Goal: Information Seeking & Learning: Find specific fact

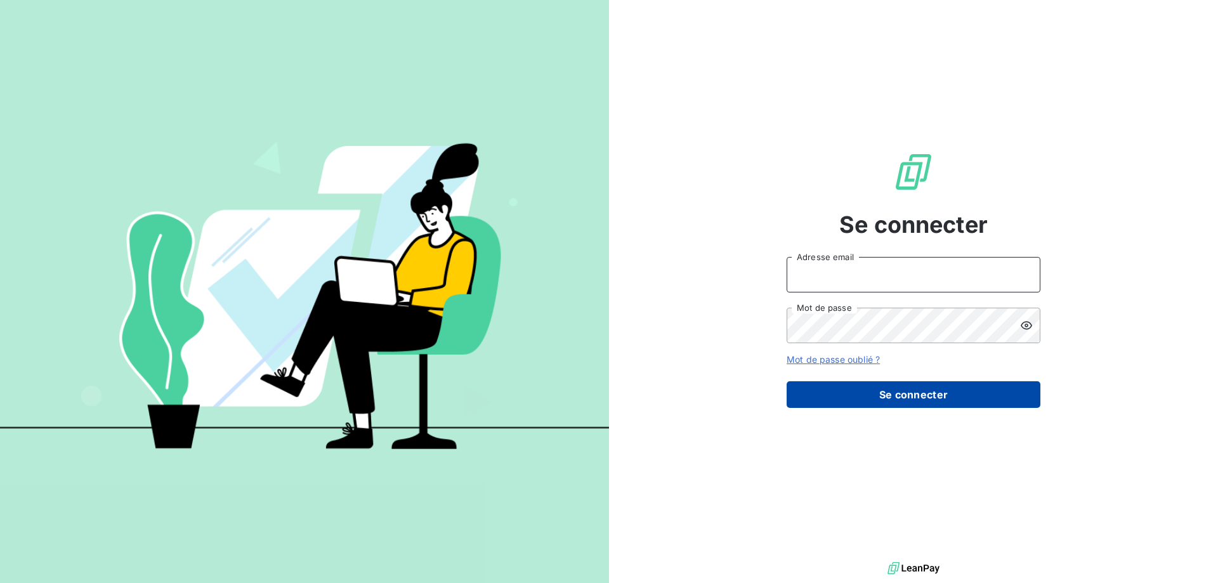
type input "[EMAIL_ADDRESS][DOMAIN_NAME]"
click at [960, 399] on button "Se connecter" at bounding box center [914, 394] width 254 height 27
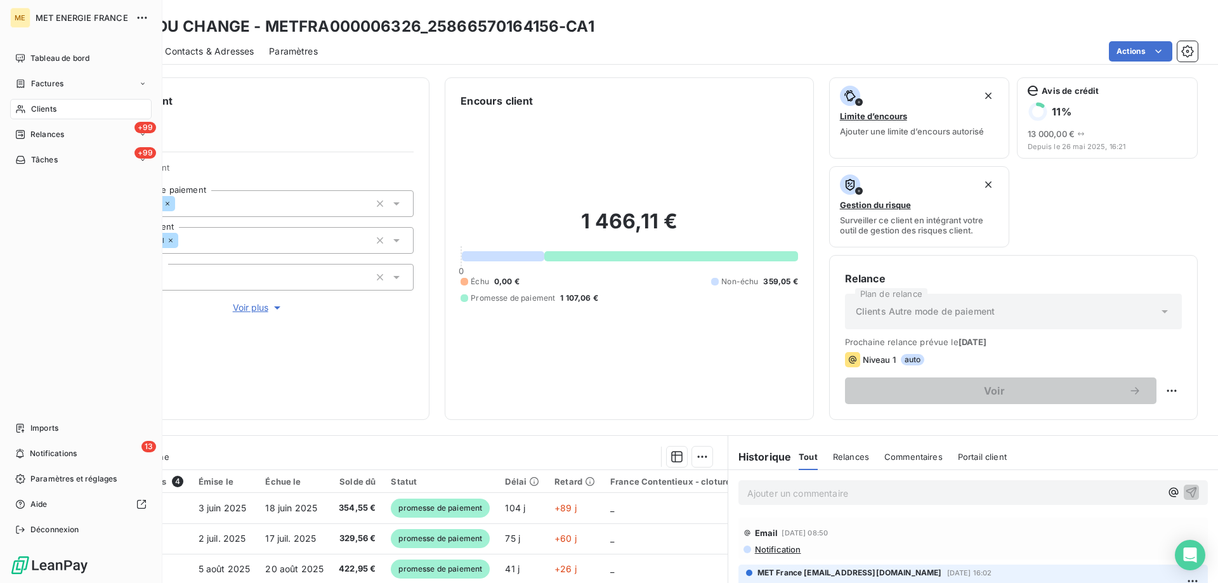
click at [60, 110] on div "Clients" at bounding box center [81, 109] width 142 height 20
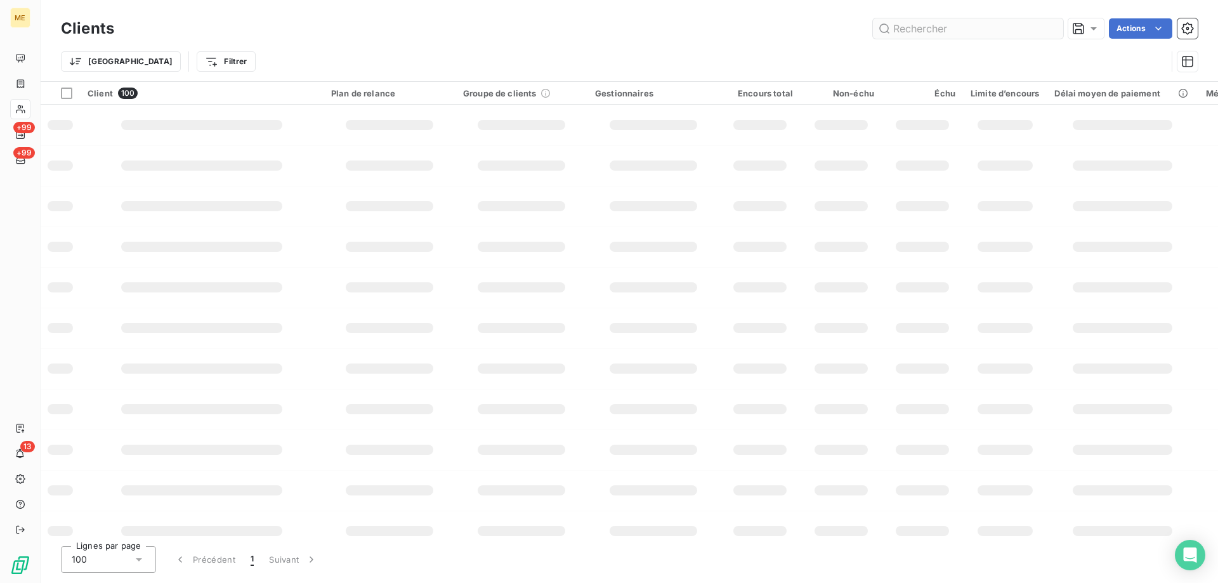
click at [928, 30] on input "text" at bounding box center [968, 28] width 190 height 20
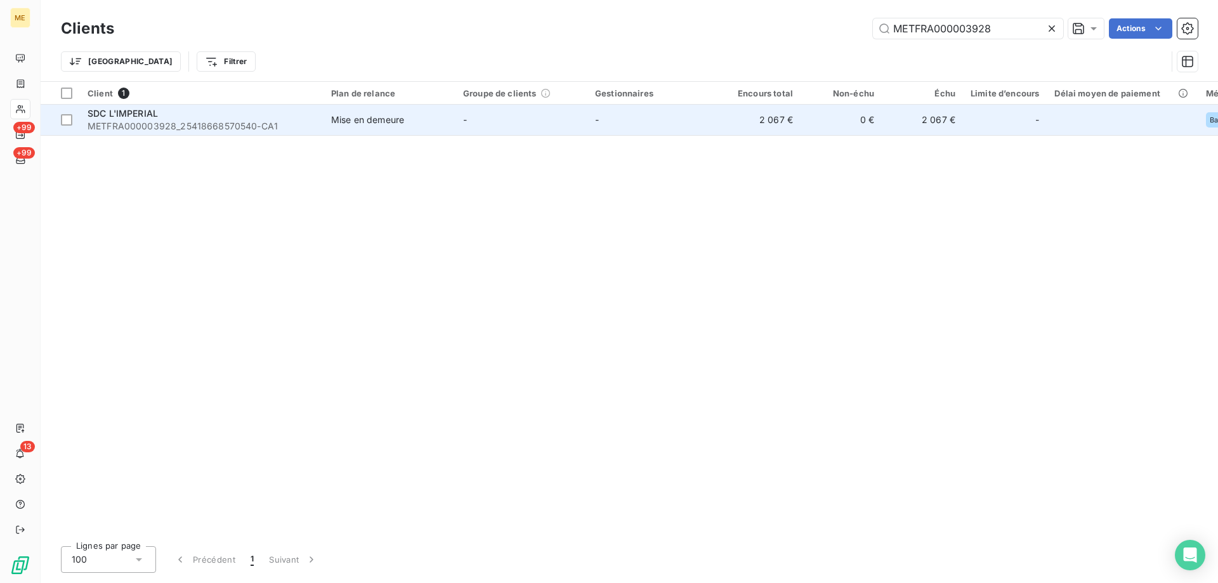
type input "METFRA000003928"
click at [230, 122] on span "METFRA000003928_25418668570540-CA1" at bounding box center [202, 126] width 228 height 13
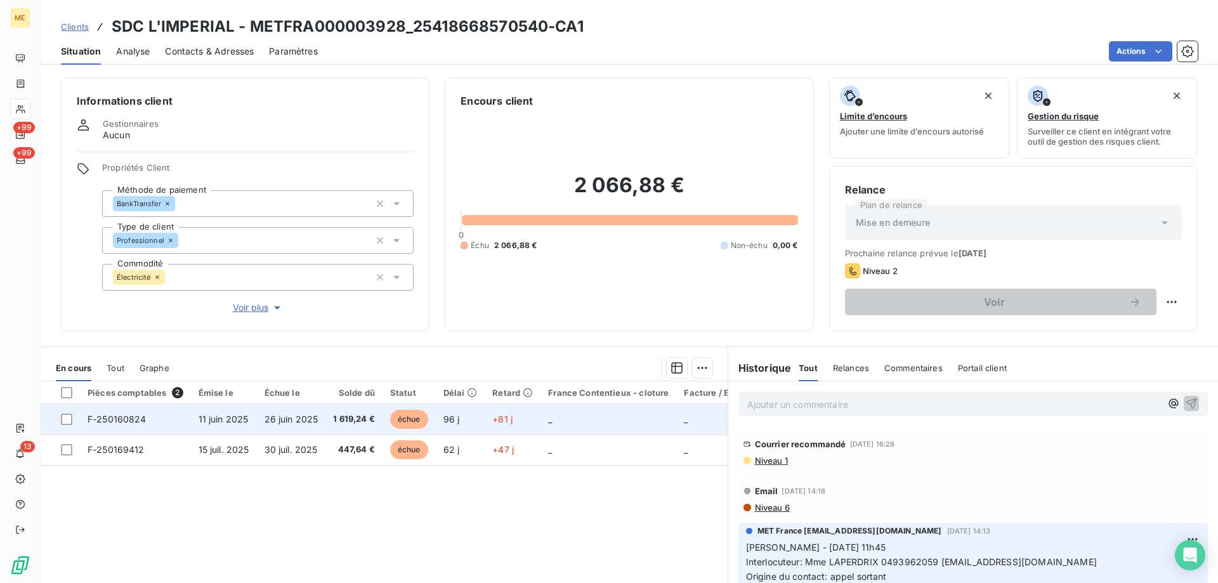
click at [159, 410] on td "F-250160824" at bounding box center [135, 419] width 111 height 30
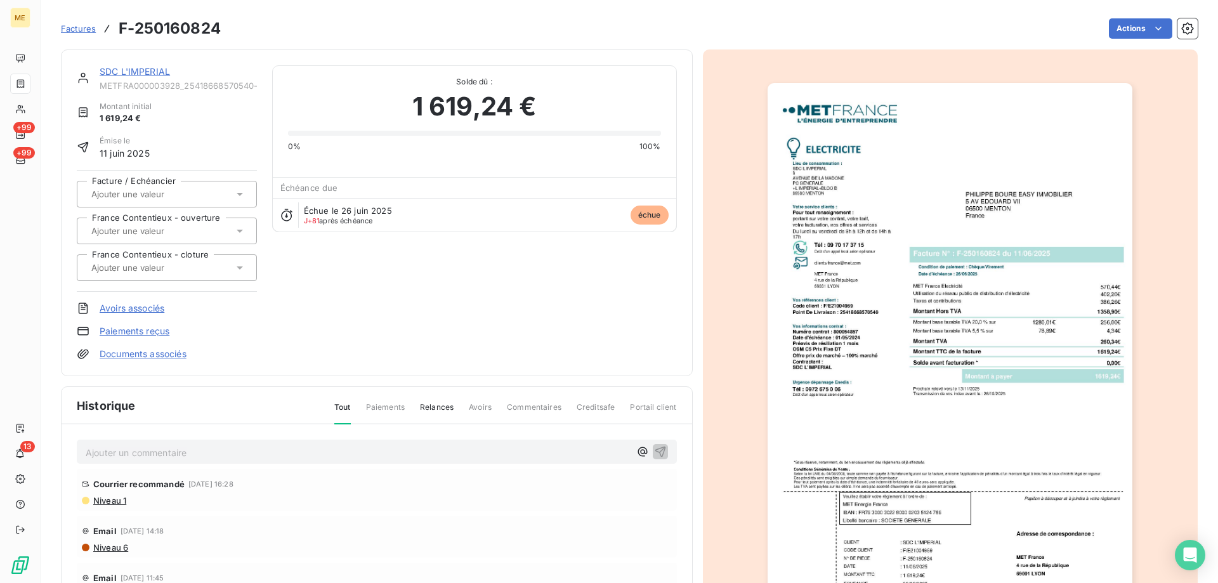
click at [108, 73] on link "SDC L'IMPERIAL" at bounding box center [135, 71] width 70 height 11
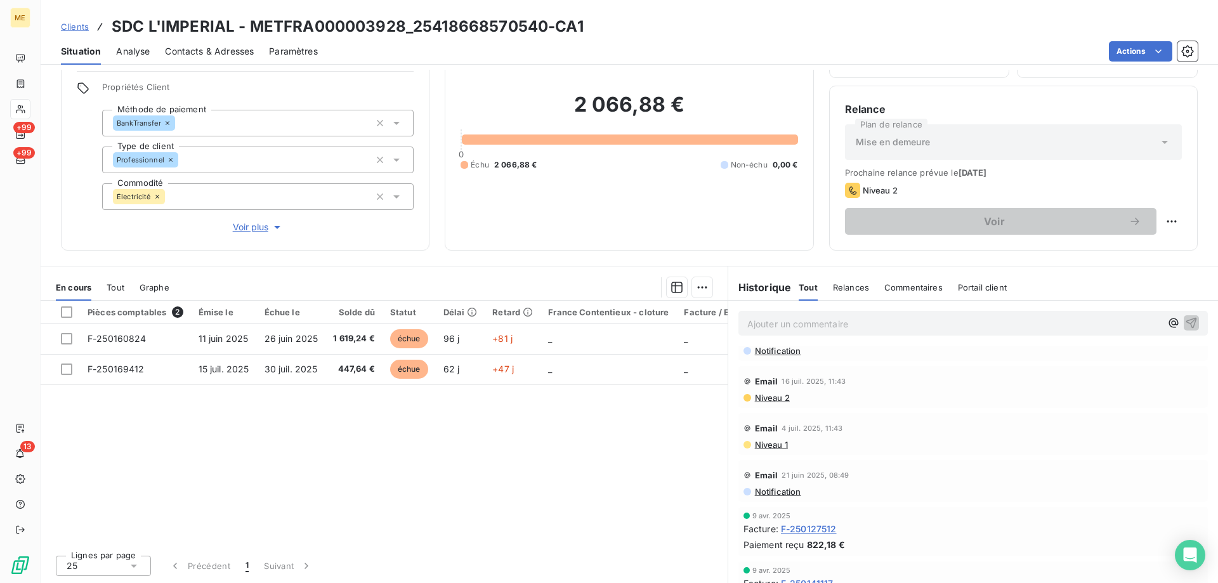
scroll to position [762, 0]
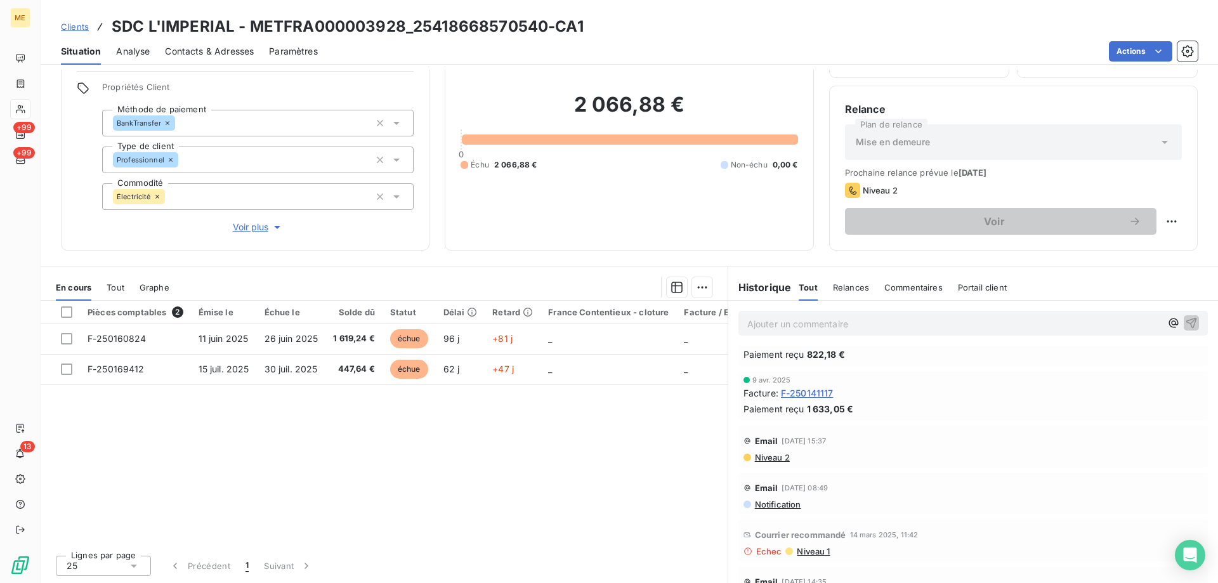
click at [805, 386] on span "F-250141117" at bounding box center [807, 392] width 53 height 13
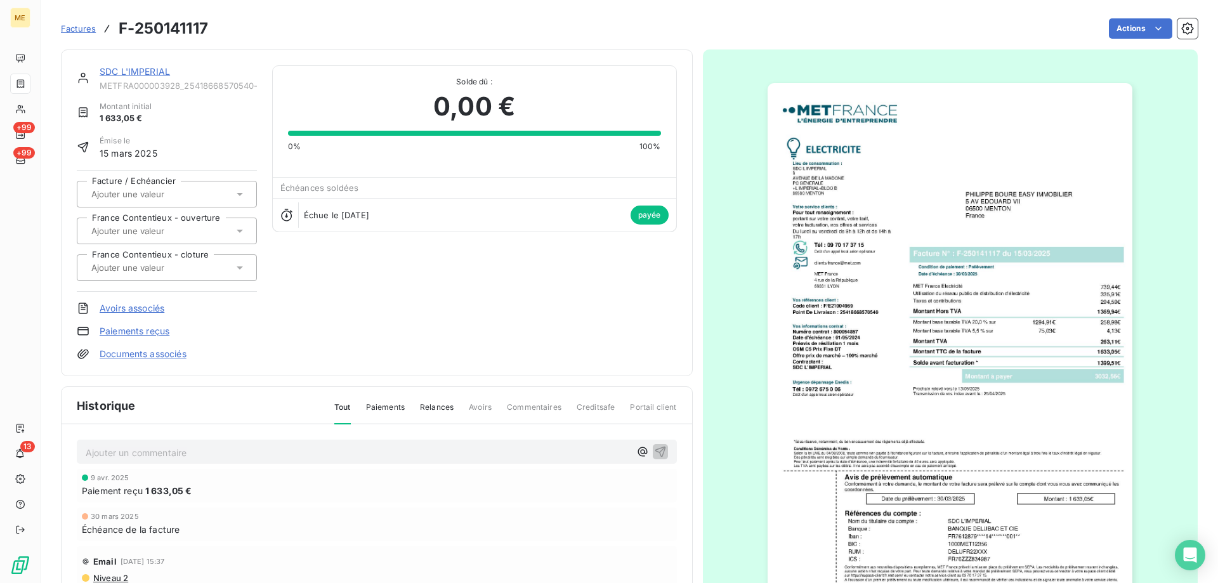
click at [164, 73] on link "SDC L'IMPERIAL" at bounding box center [135, 71] width 70 height 11
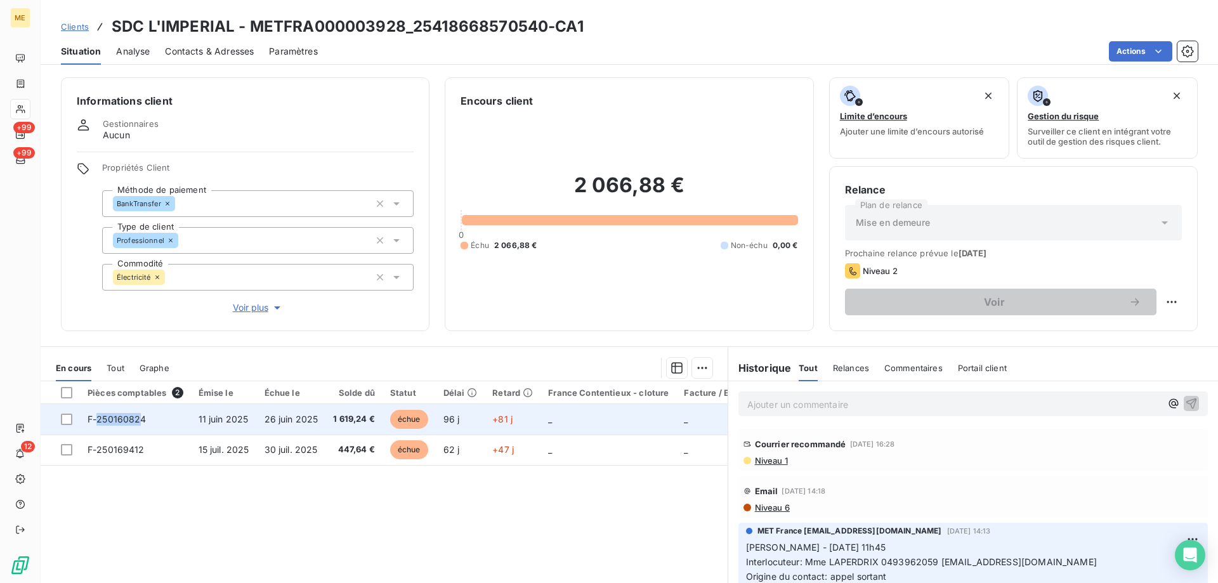
drag, startPoint x: 142, startPoint y: 419, endPoint x: 97, endPoint y: 414, distance: 44.7
click at [97, 414] on span "F-250160824" at bounding box center [117, 419] width 59 height 11
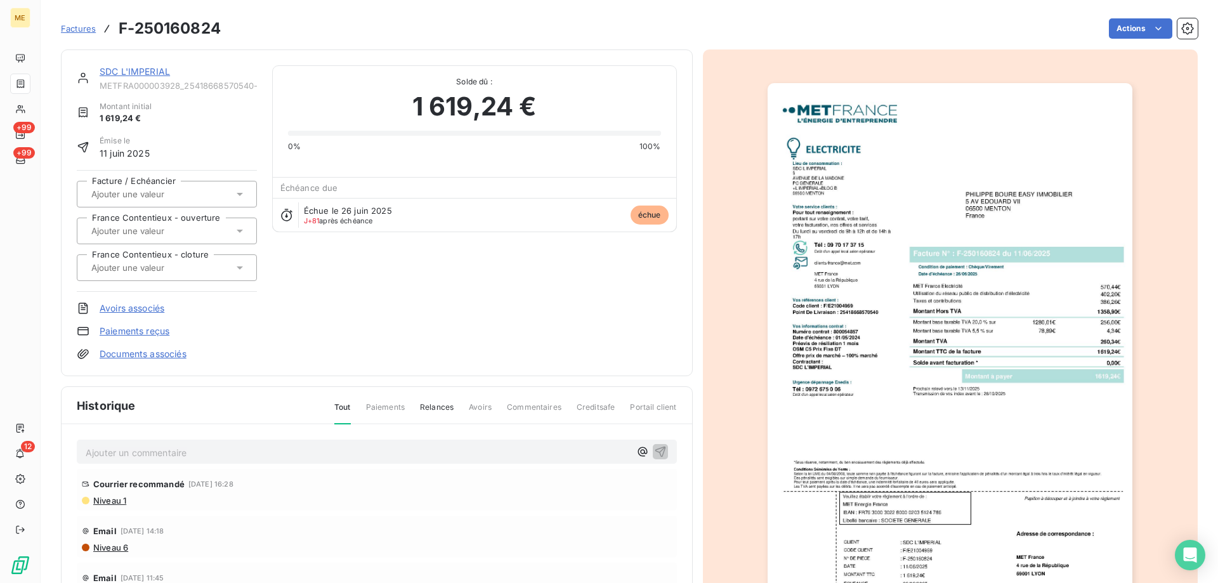
click at [121, 71] on link "SDC L'IMPERIAL" at bounding box center [135, 71] width 70 height 11
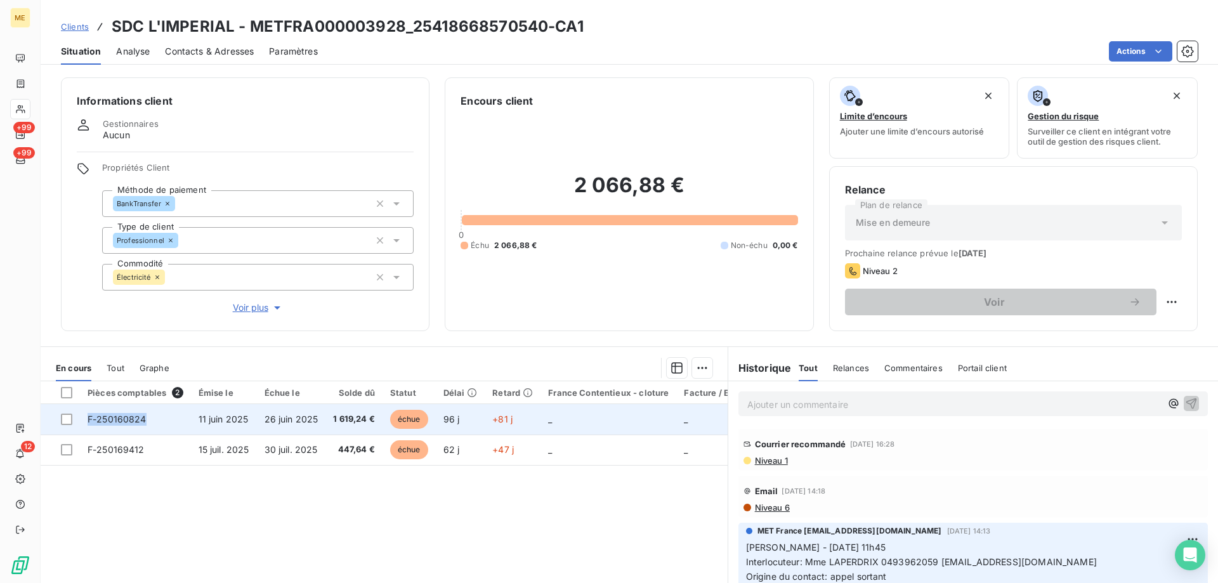
copy span "F-250160824"
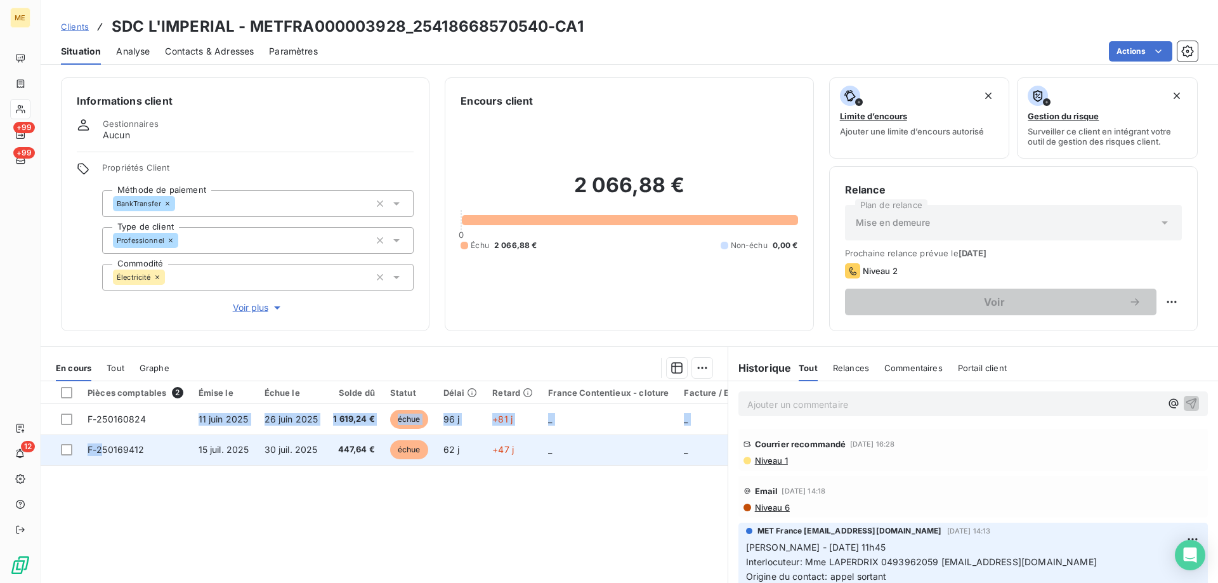
drag, startPoint x: 157, startPoint y: 419, endPoint x: 101, endPoint y: 453, distance: 66.1
click at [101, 453] on tbody "F-250160824 [DATE] [DATE] 1 619,24 € échue 96 j +81 j _ _ _ F-250169412 [DATE] …" at bounding box center [483, 434] width 885 height 61
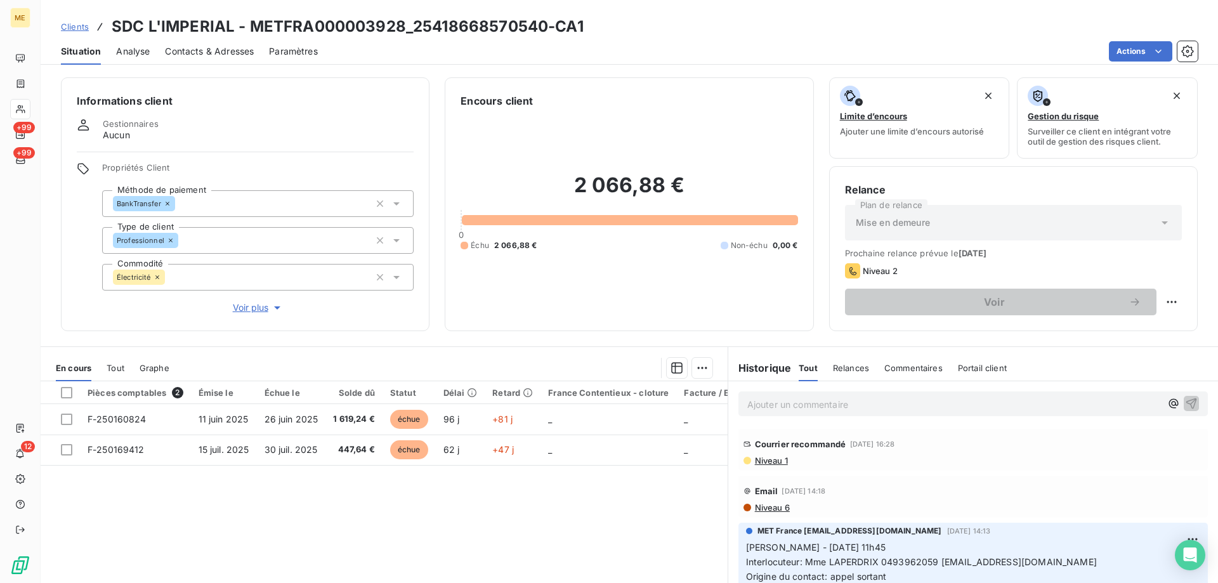
drag, startPoint x: 181, startPoint y: 503, endPoint x: 163, endPoint y: 487, distance: 23.8
click at [173, 497] on div "Pièces comptables 2 Émise le Échue le Solde dû Statut Délai Retard France Conte…" at bounding box center [384, 503] width 687 height 244
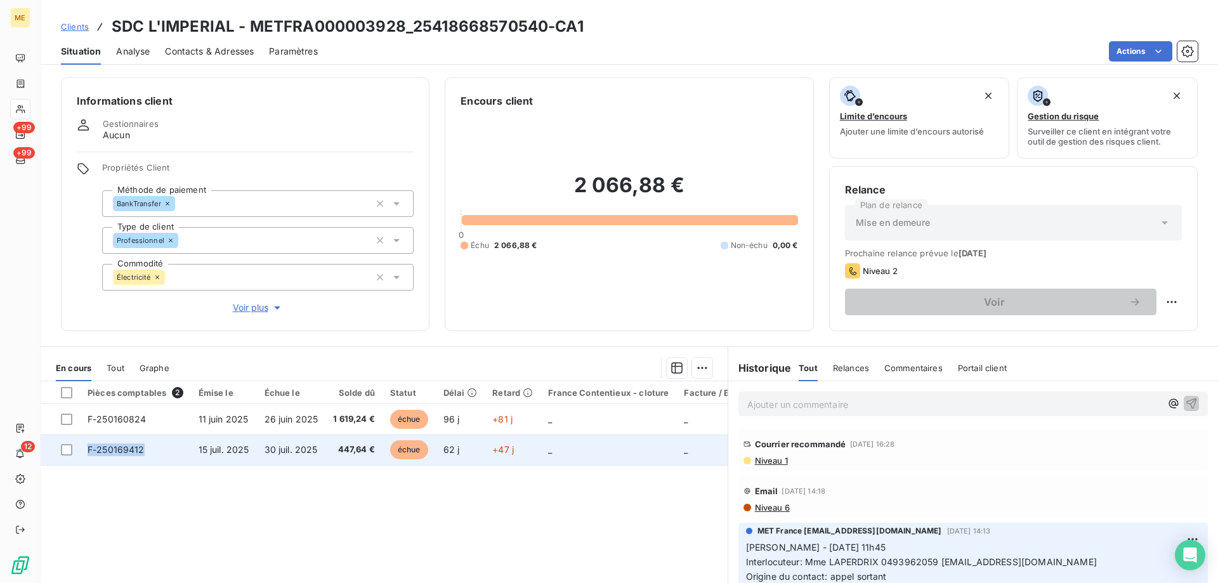
copy span "F-250169412"
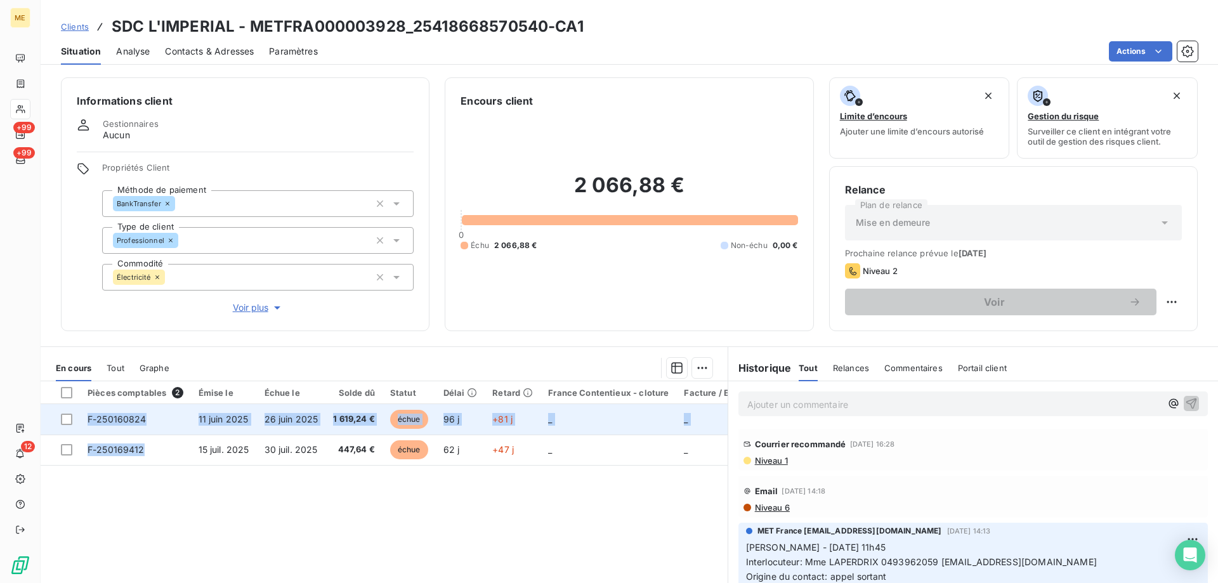
drag, startPoint x: 148, startPoint y: 451, endPoint x: 431, endPoint y: 430, distance: 283.9
click at [113, 491] on div "Pièces comptables 2 Émise le Échue le Solde dû Statut Délai Retard France Conte…" at bounding box center [384, 503] width 687 height 244
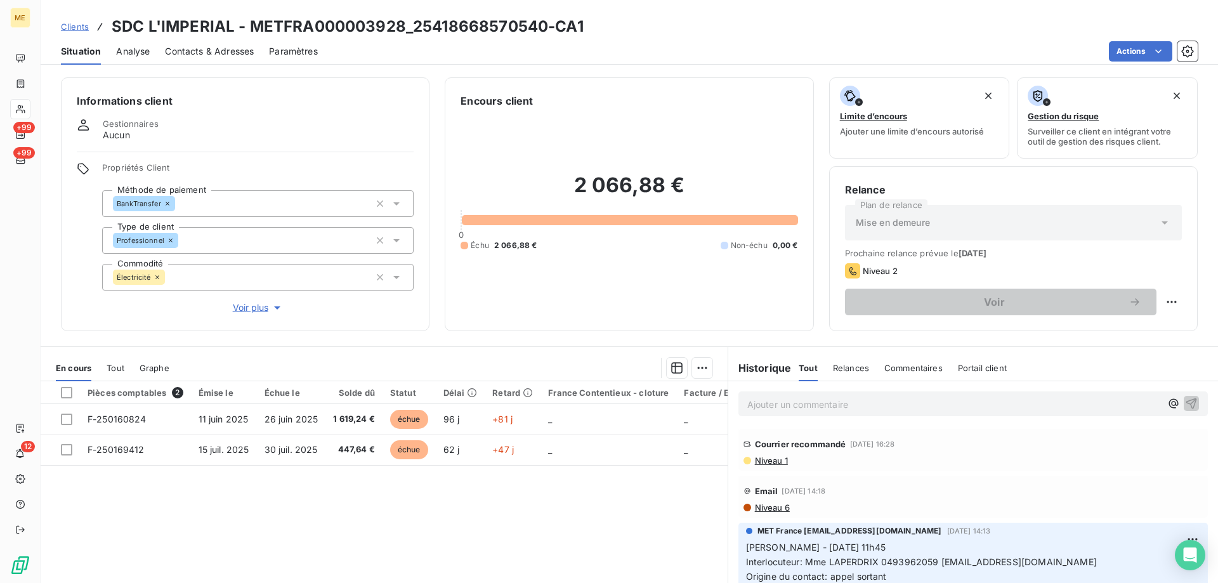
click at [794, 406] on p "Ajouter un commentaire ﻿" at bounding box center [955, 405] width 414 height 16
click at [855, 401] on p "Kenza / requête" at bounding box center [955, 404] width 414 height 15
click at [883, 404] on span "Kenza / requête / demande de Réédition des factures F-250160824 et F-250169412" at bounding box center [928, 403] width 360 height 11
click at [1115, 406] on p "[PERSON_NAME] / requête / demande de réédition des factures F-250160824 et F-25…" at bounding box center [955, 404] width 414 height 15
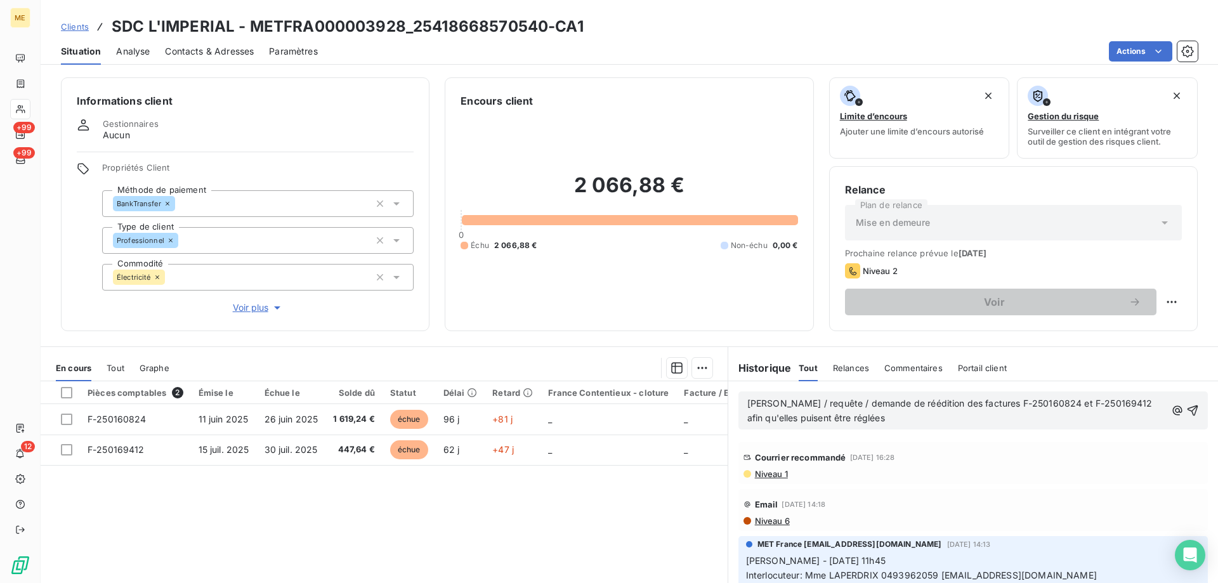
click at [813, 406] on span "[PERSON_NAME] / requête / demande de réédition des factures F-250160824 et F-25…" at bounding box center [952, 410] width 408 height 25
click at [916, 421] on p "Kenza / requête 00097210 / demande de réédition des factures F-250160824 et F-2…" at bounding box center [957, 411] width 419 height 29
click at [865, 406] on span "Kenza / requête 00097210 / demande de réédition des factures F-250160824 et F-2…" at bounding box center [951, 410] width 406 height 25
click at [1187, 410] on icon "button" at bounding box center [1193, 410] width 13 height 13
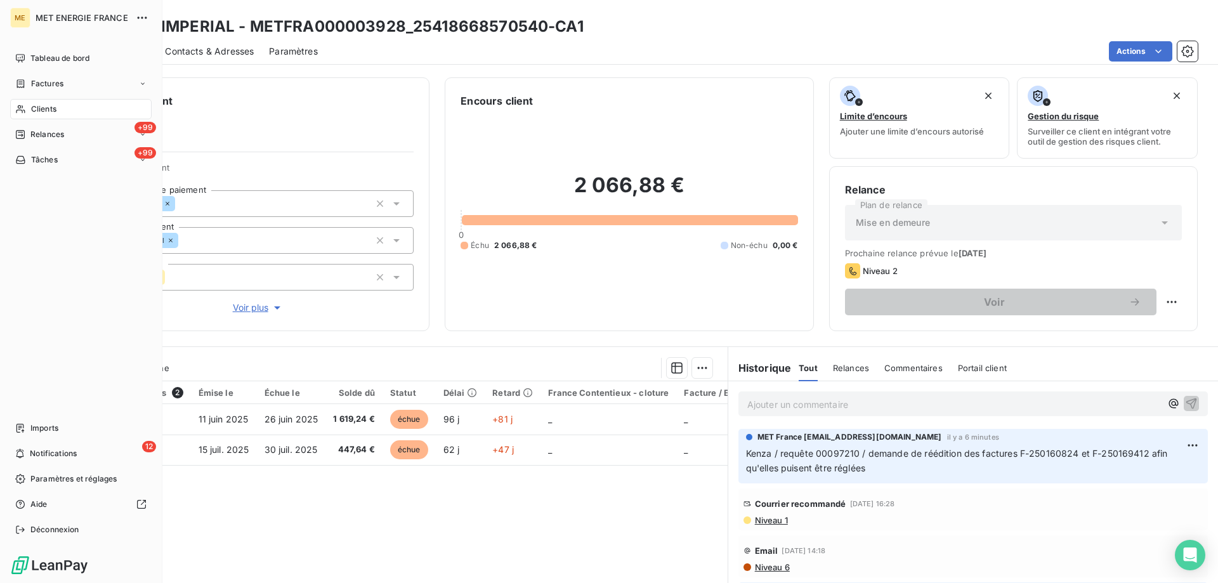
click at [28, 108] on div "Clients" at bounding box center [81, 109] width 142 height 20
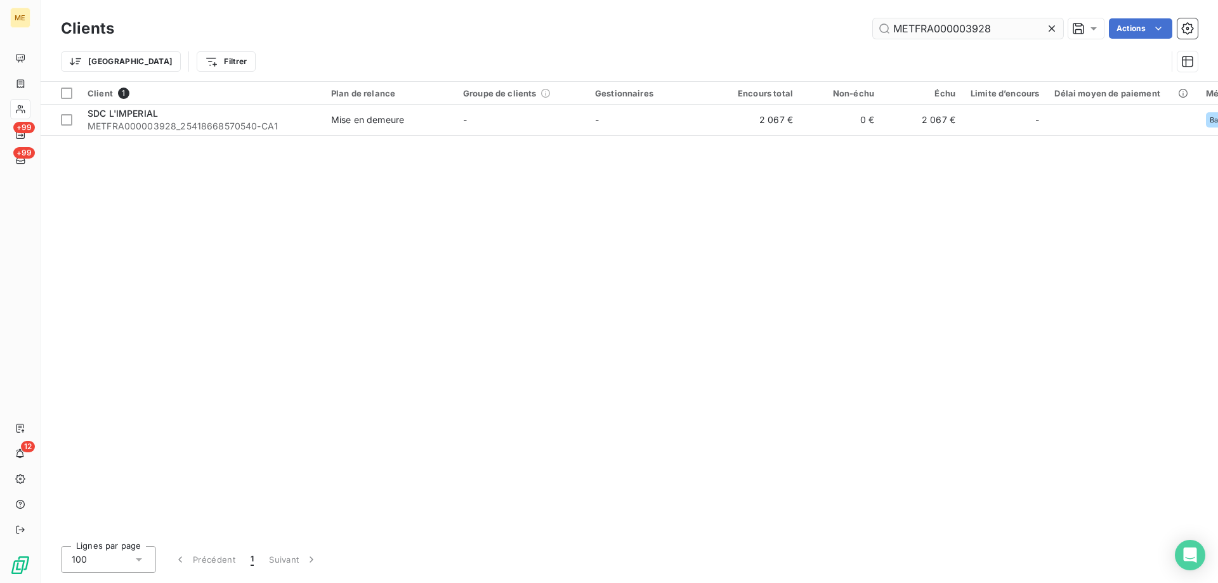
click at [917, 32] on input "METFRA000003928" at bounding box center [968, 28] width 190 height 20
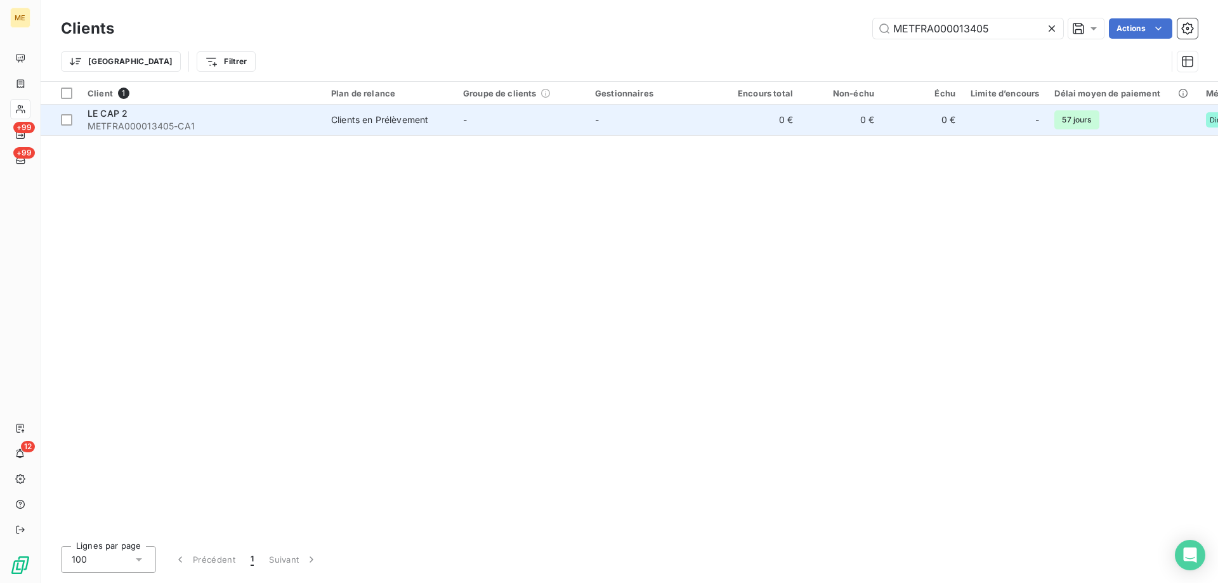
type input "METFRA000013405"
click at [266, 112] on div "LE CAP 2" at bounding box center [202, 113] width 228 height 13
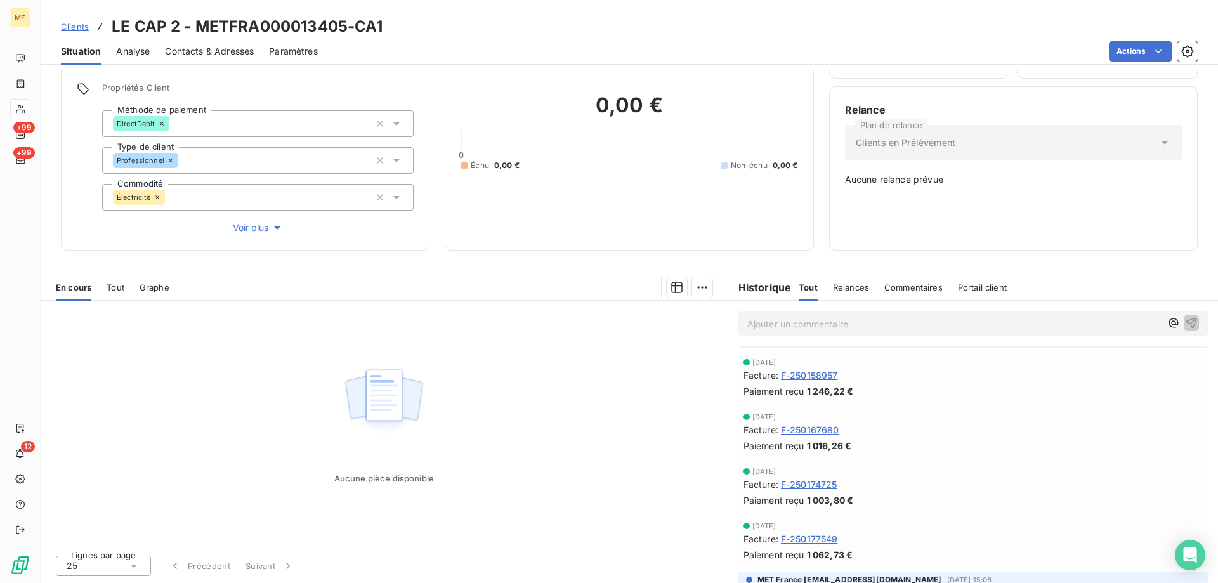
scroll to position [317, 0]
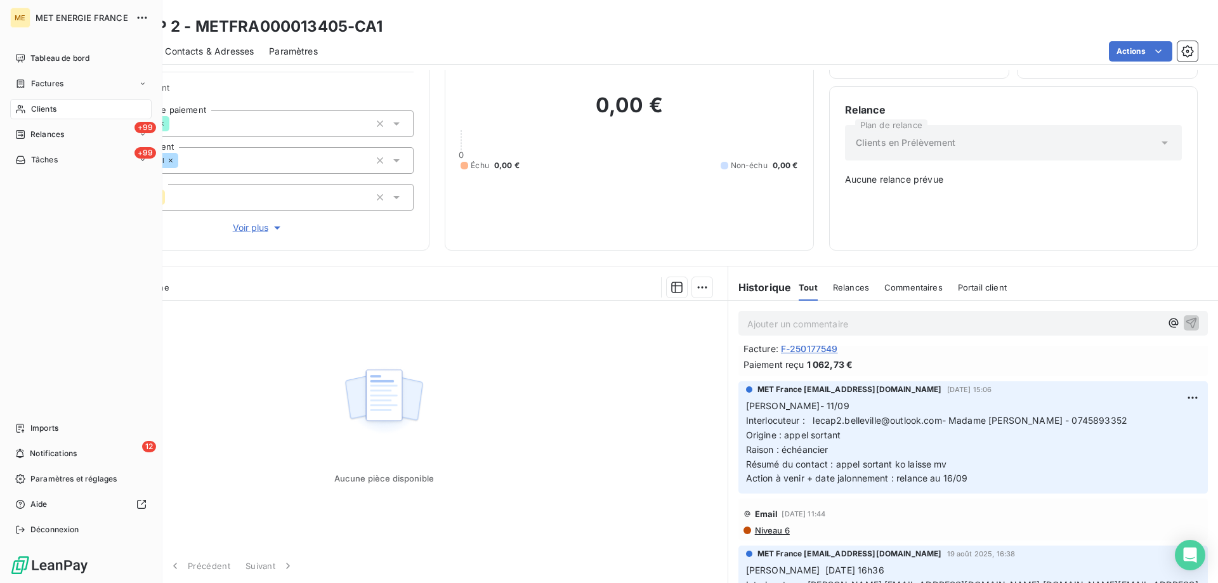
click at [30, 114] on div "Clients" at bounding box center [81, 109] width 142 height 20
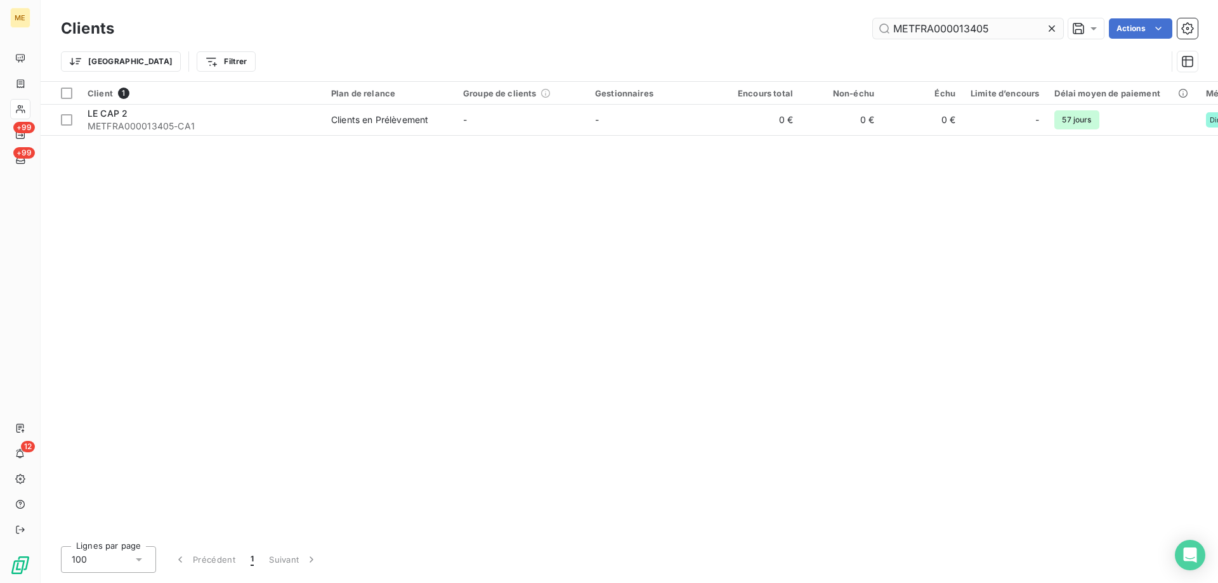
click at [897, 34] on input "METFRA000013405" at bounding box center [968, 28] width 190 height 20
click at [898, 34] on input "METFRA000013405" at bounding box center [968, 28] width 190 height 20
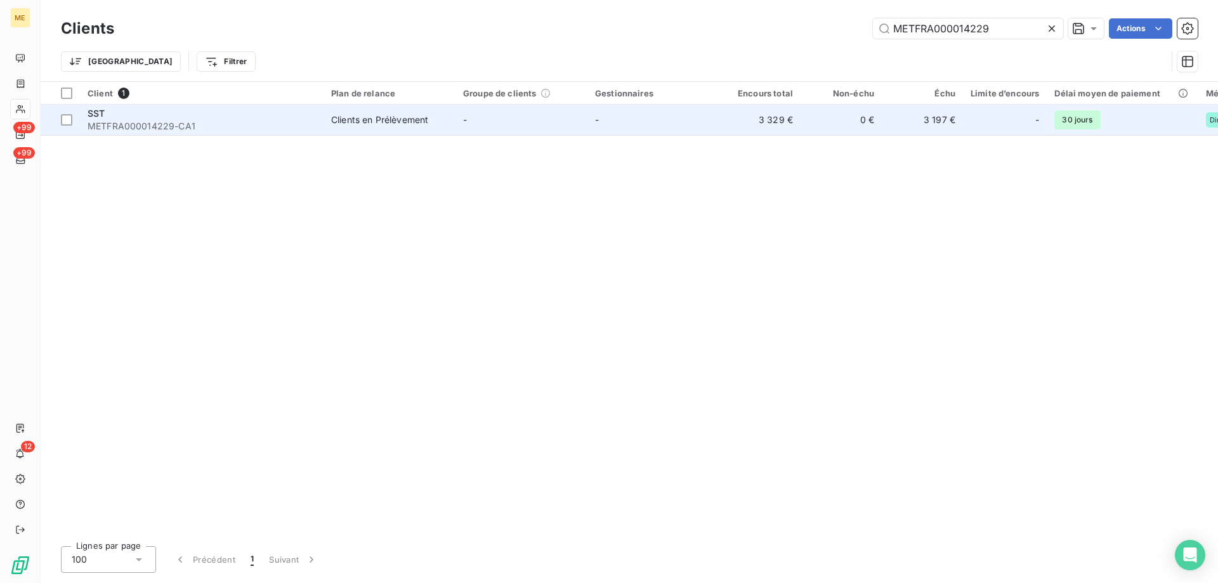
type input "METFRA000014229"
click at [215, 129] on span "METFRA000014229-CA1" at bounding box center [202, 126] width 228 height 13
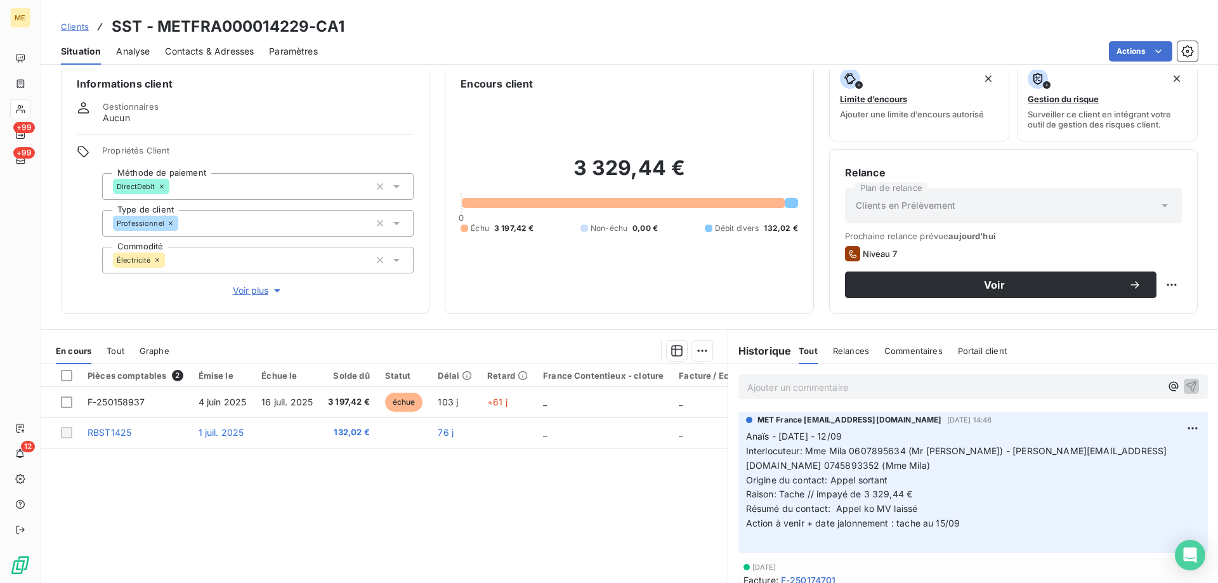
click at [840, 385] on p "Ajouter un commentaire ﻿" at bounding box center [955, 388] width 414 height 16
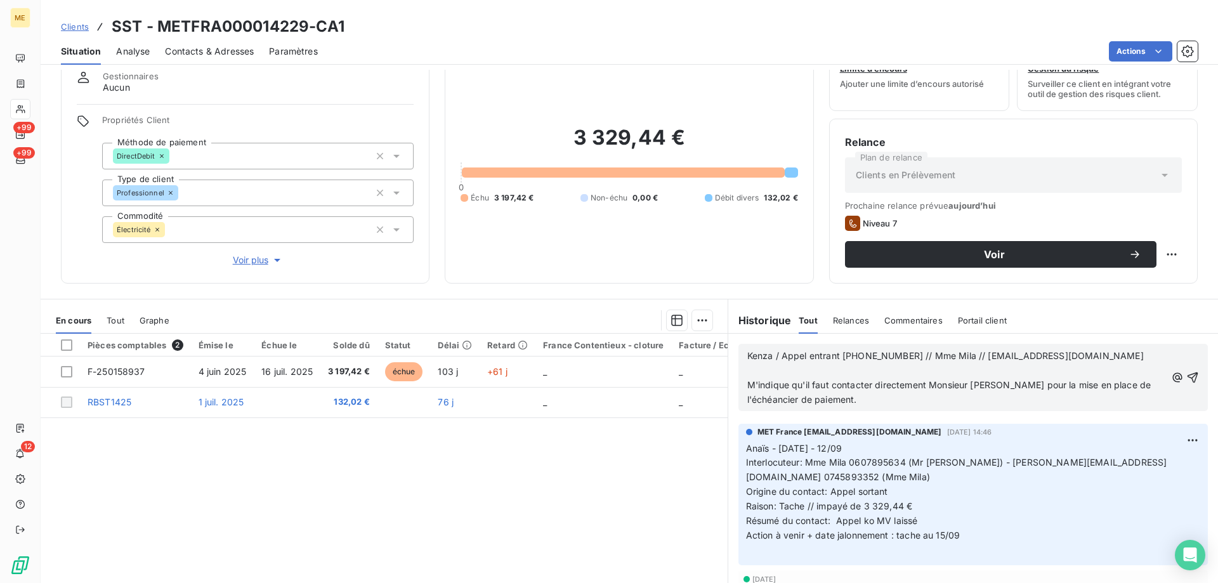
scroll to position [81, 0]
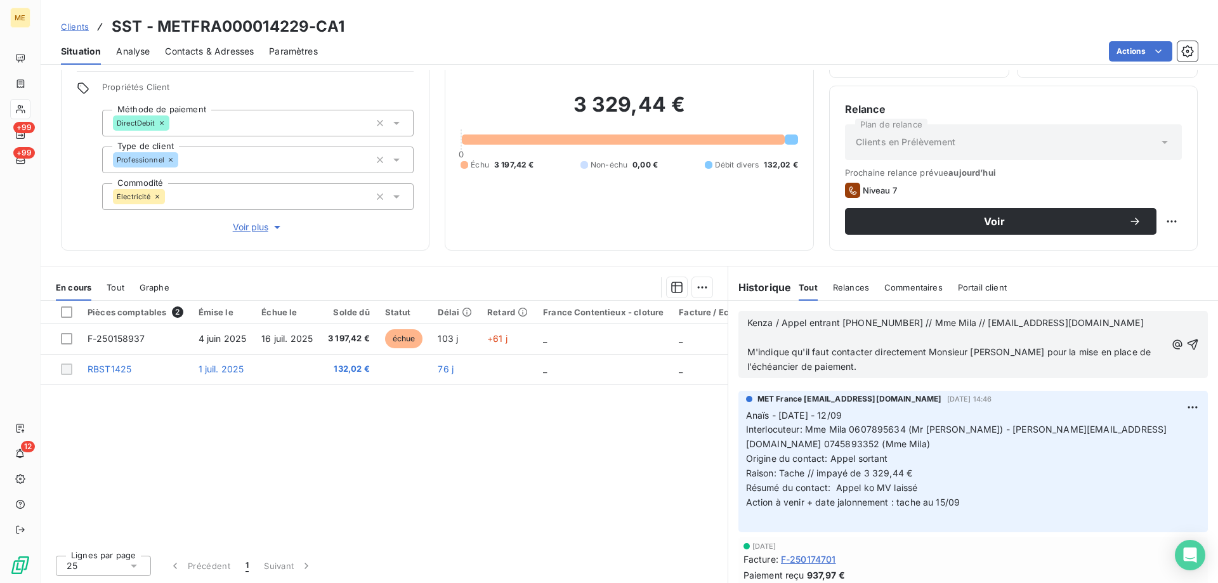
click at [777, 324] on span "Kenza / Appel entrant [PHONE_NUMBER] // Mme Mila // [EMAIL_ADDRESS][DOMAIN_NAME]" at bounding box center [946, 322] width 397 height 11
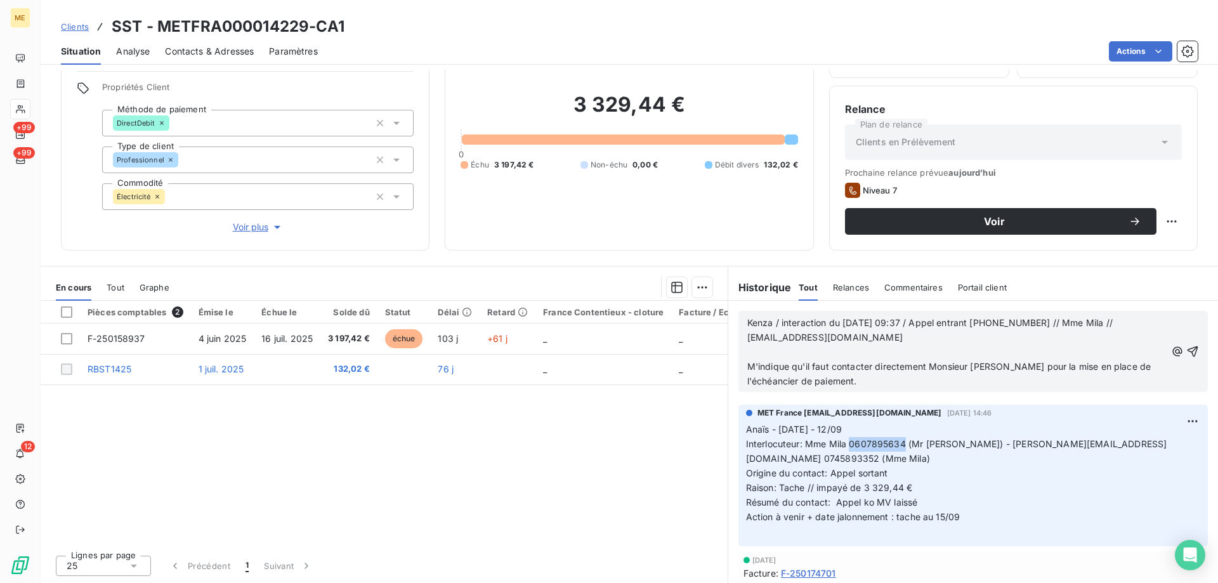
copy span "0607895634"
drag, startPoint x: 901, startPoint y: 444, endPoint x: 855, endPoint y: 430, distance: 48.4
click at [846, 441] on span "Interlocuteur: Mme Mila 0607895634 (Mr [PERSON_NAME]) - [PERSON_NAME][EMAIL_ADD…" at bounding box center [956, 451] width 421 height 25
click at [1008, 365] on span "M'indique qu'il faut contacter directement Monsieur [PERSON_NAME] pour la mise …" at bounding box center [951, 373] width 407 height 25
click at [1187, 347] on icon "button" at bounding box center [1193, 351] width 13 height 13
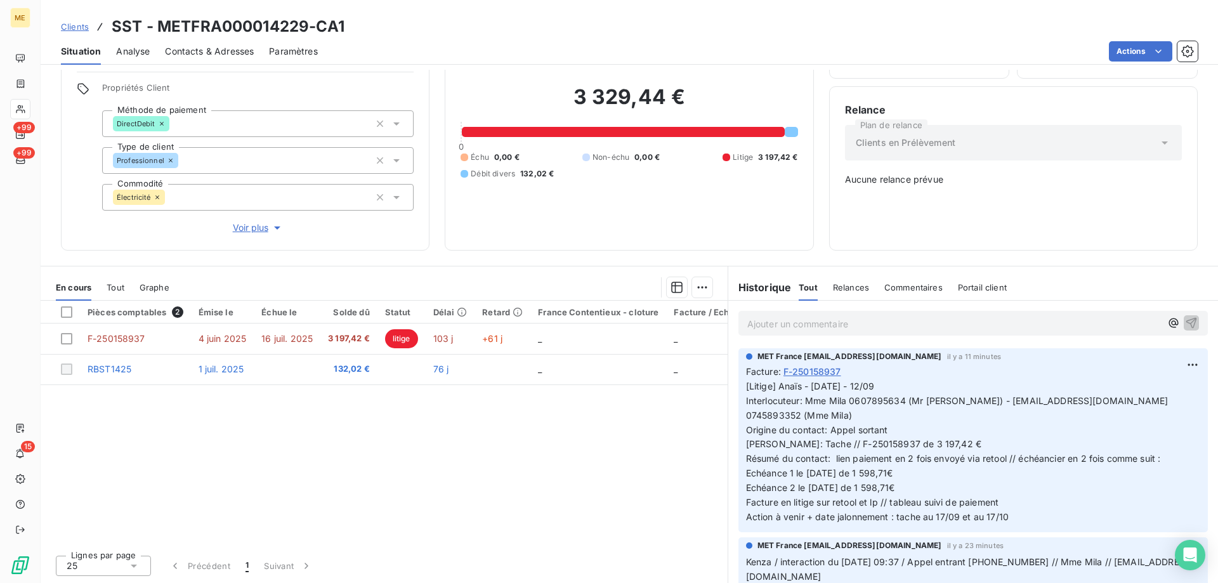
scroll to position [80, 0]
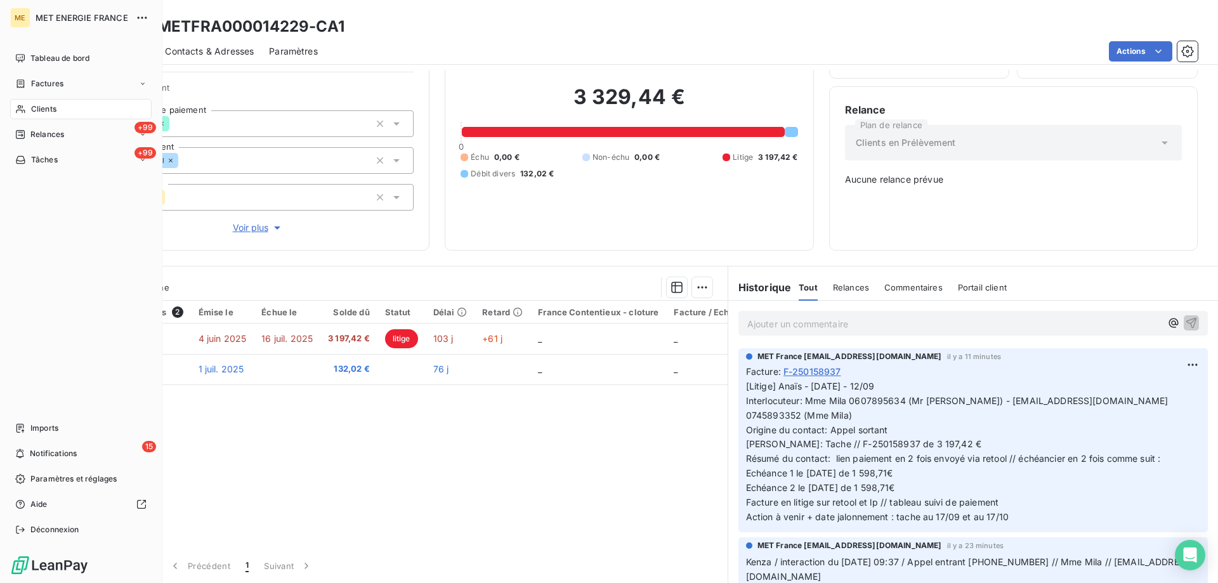
drag, startPoint x: 32, startPoint y: 109, endPoint x: 37, endPoint y: 104, distance: 6.7
click at [32, 108] on span "Clients" at bounding box center [43, 108] width 25 height 11
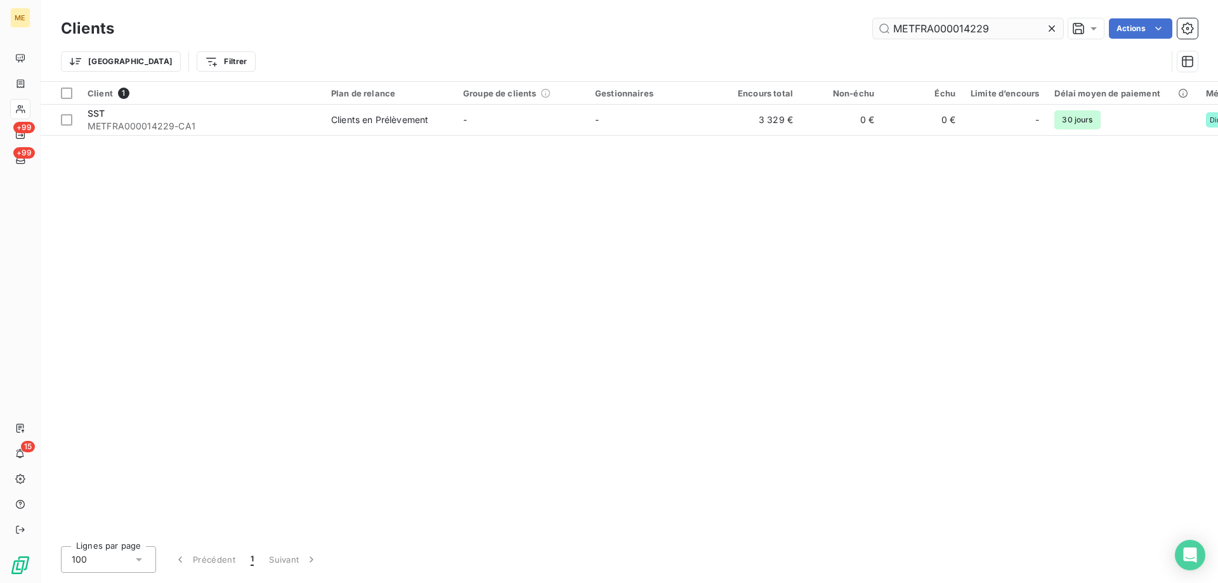
click at [906, 29] on input "METFRA000014229" at bounding box center [968, 28] width 190 height 20
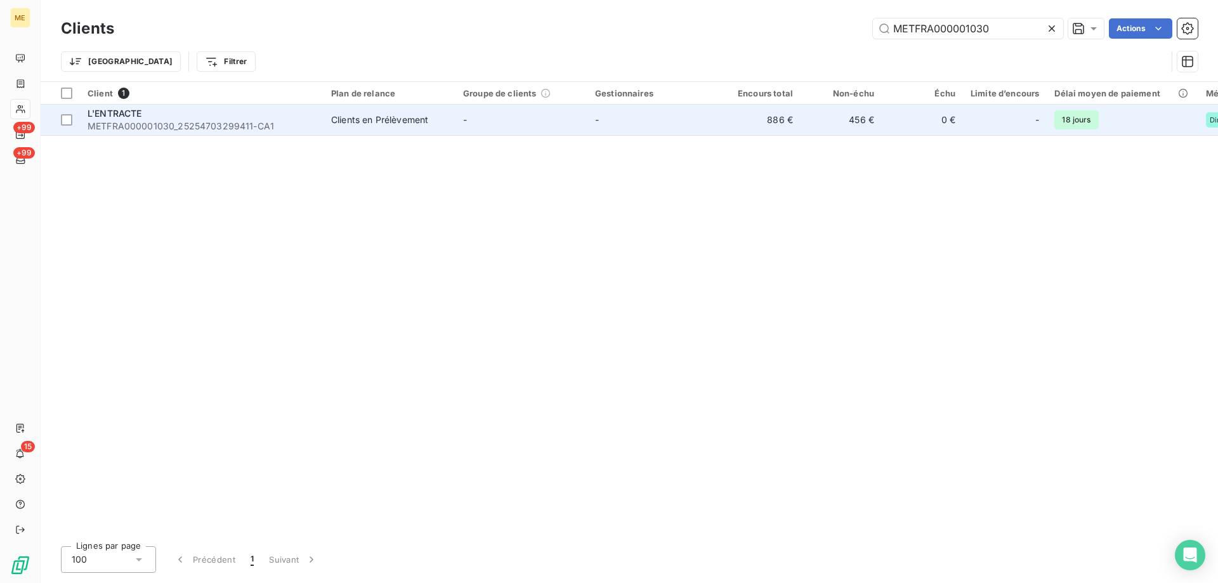
type input "METFRA000001030"
click at [267, 116] on div "L'ENTRACTE" at bounding box center [202, 113] width 228 height 13
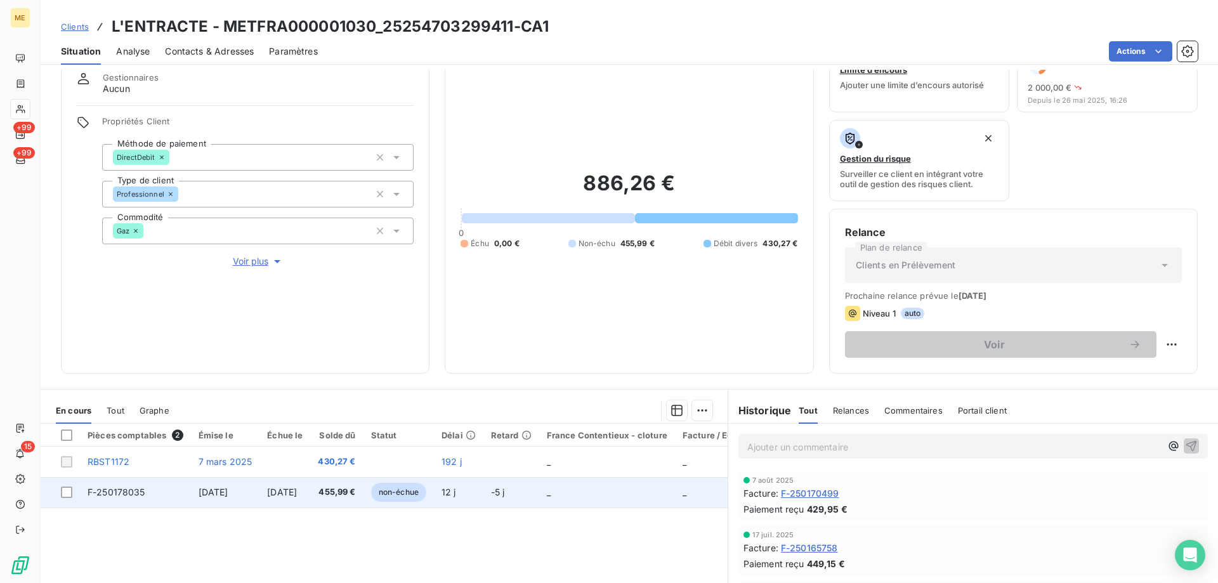
scroll to position [169, 0]
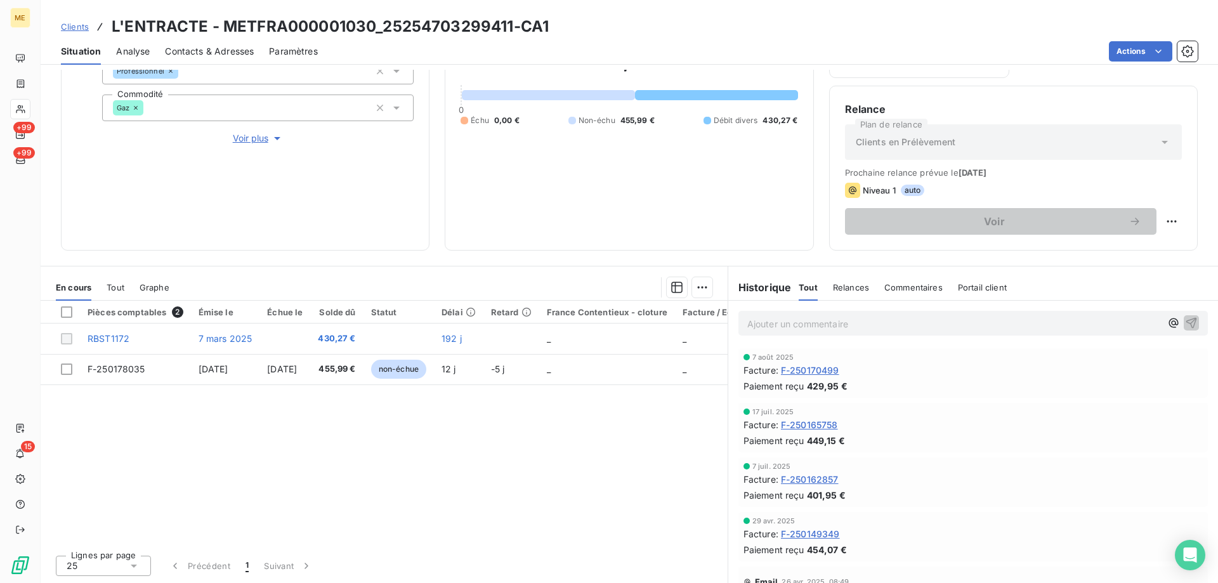
click at [809, 366] on span "F-250170499" at bounding box center [810, 370] width 58 height 13
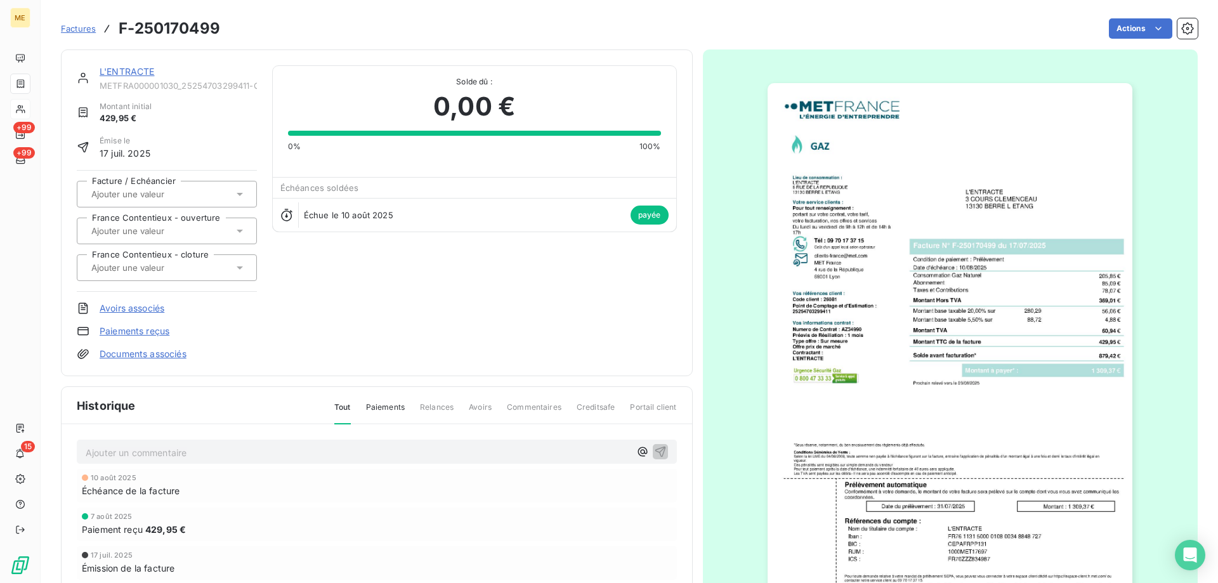
click at [913, 446] on img "button" at bounding box center [950, 341] width 365 height 517
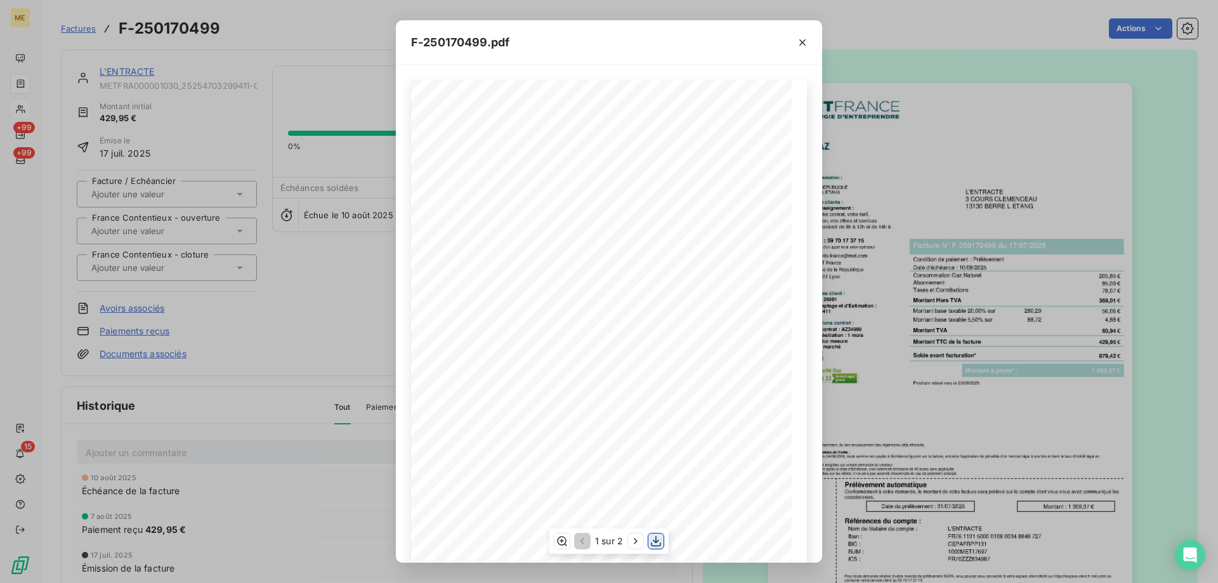
click at [663, 545] on button "button" at bounding box center [656, 541] width 15 height 15
click at [132, 72] on div "F-250170499.pdf *Sous réserve, notamment, du bon encaissement des règlements dé…" at bounding box center [609, 291] width 1218 height 583
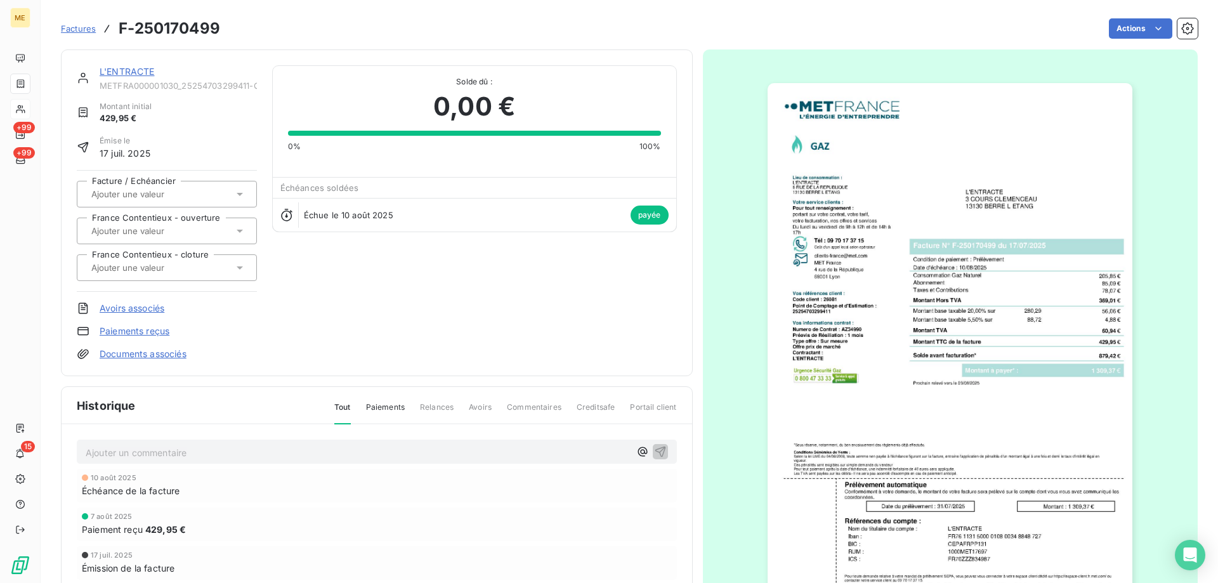
click at [133, 73] on link "L'ENTRACTE" at bounding box center [127, 71] width 55 height 11
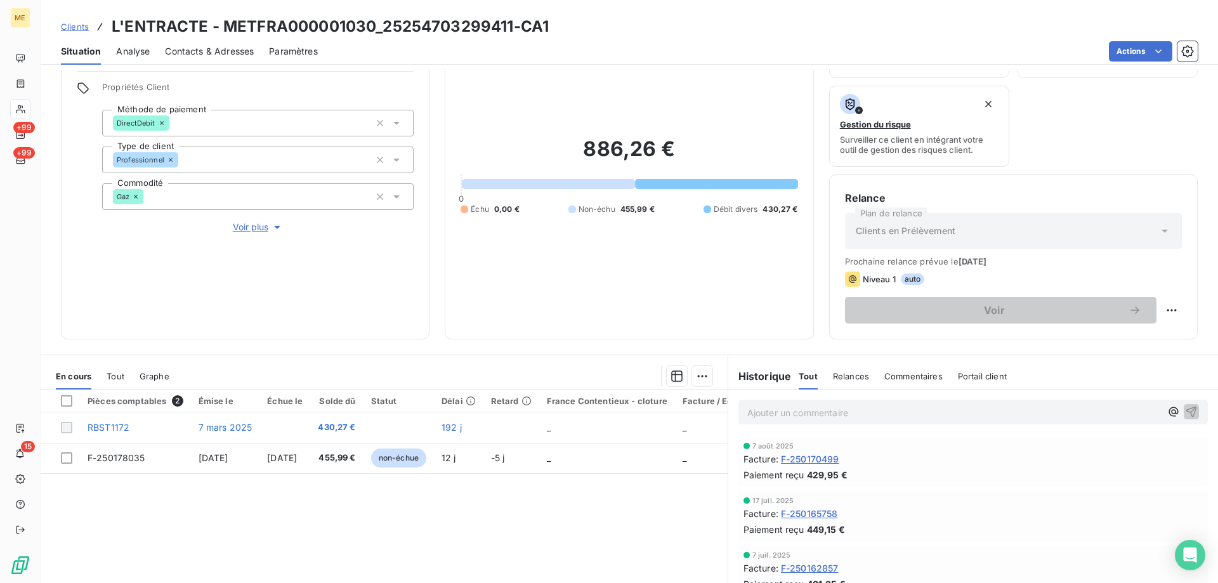
scroll to position [43, 0]
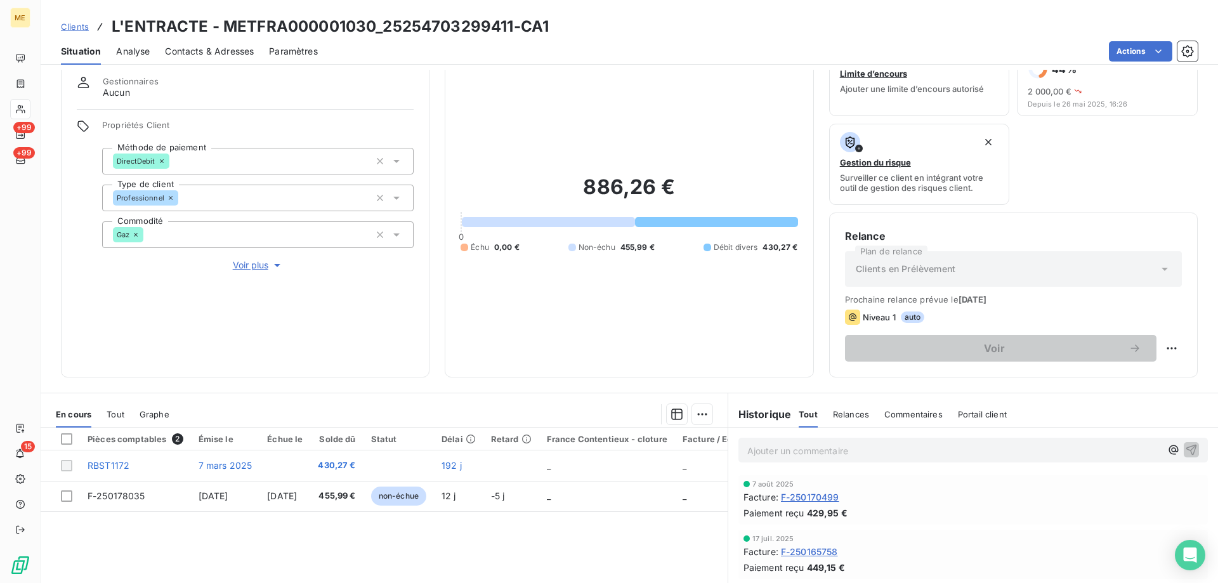
click at [828, 546] on span "F-250165758" at bounding box center [809, 551] width 57 height 13
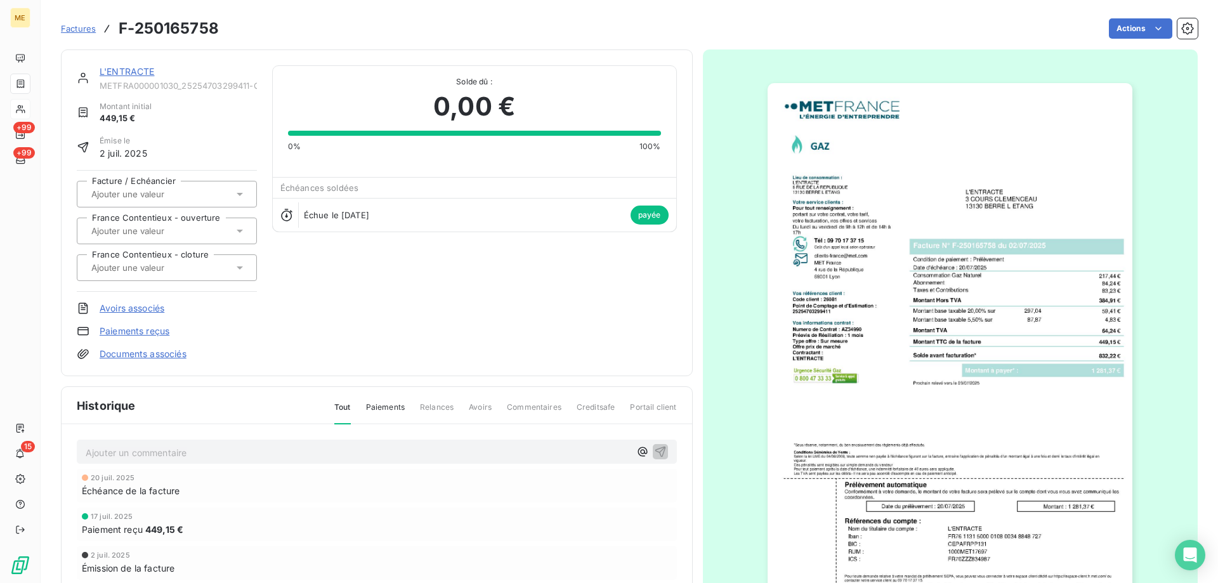
click at [865, 313] on img "button" at bounding box center [950, 341] width 365 height 517
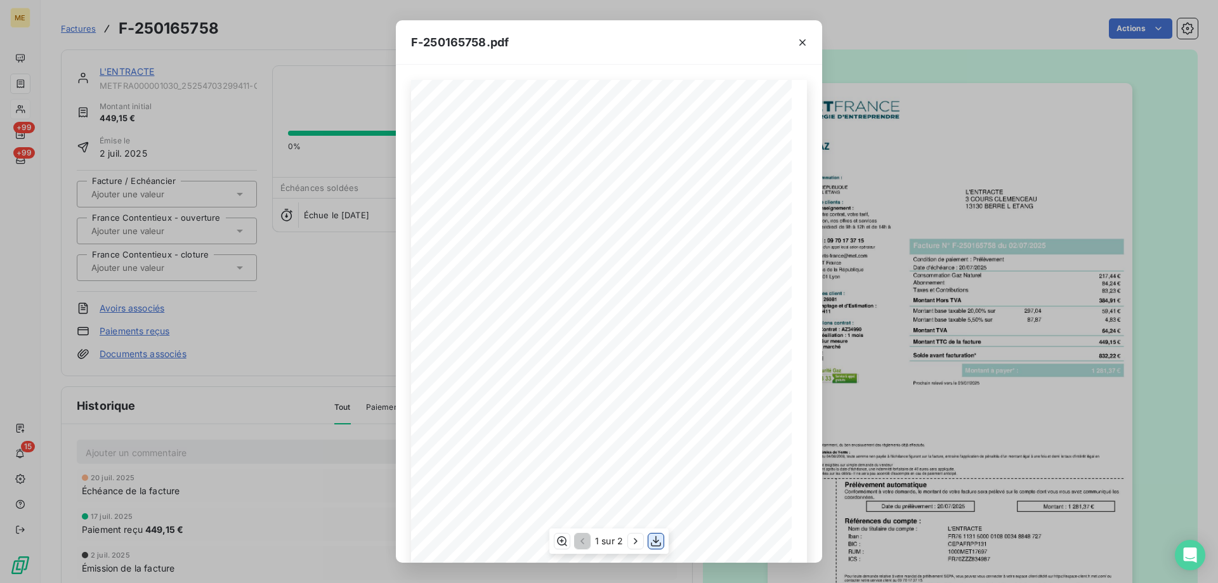
click at [658, 545] on icon "button" at bounding box center [656, 541] width 13 height 13
click at [805, 45] on icon "button" at bounding box center [803, 42] width 6 height 6
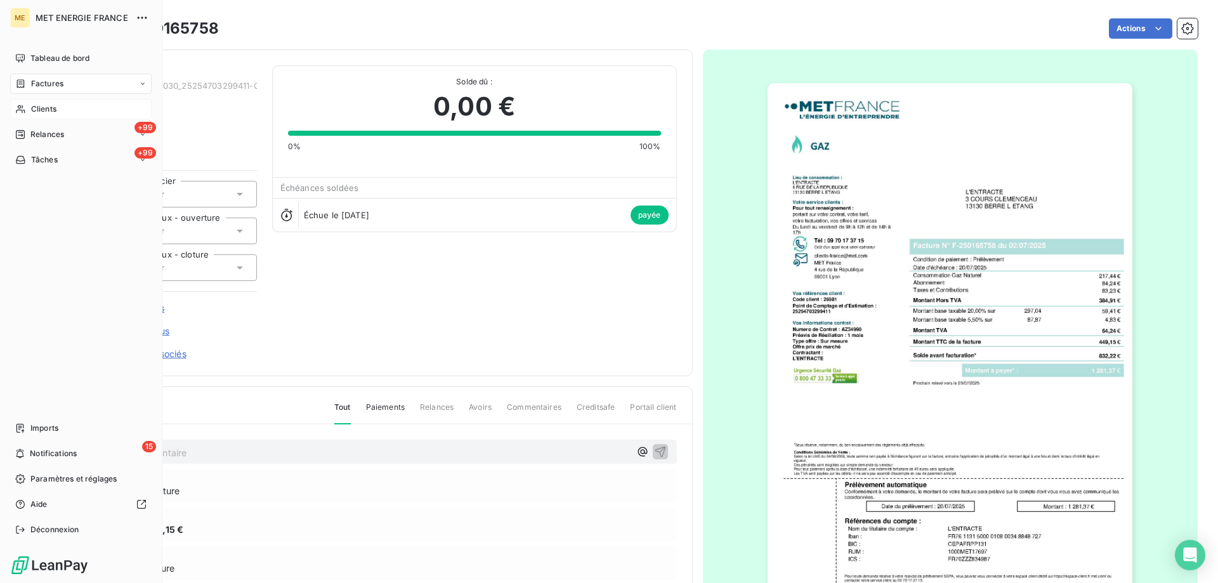
click at [25, 111] on icon at bounding box center [20, 109] width 9 height 8
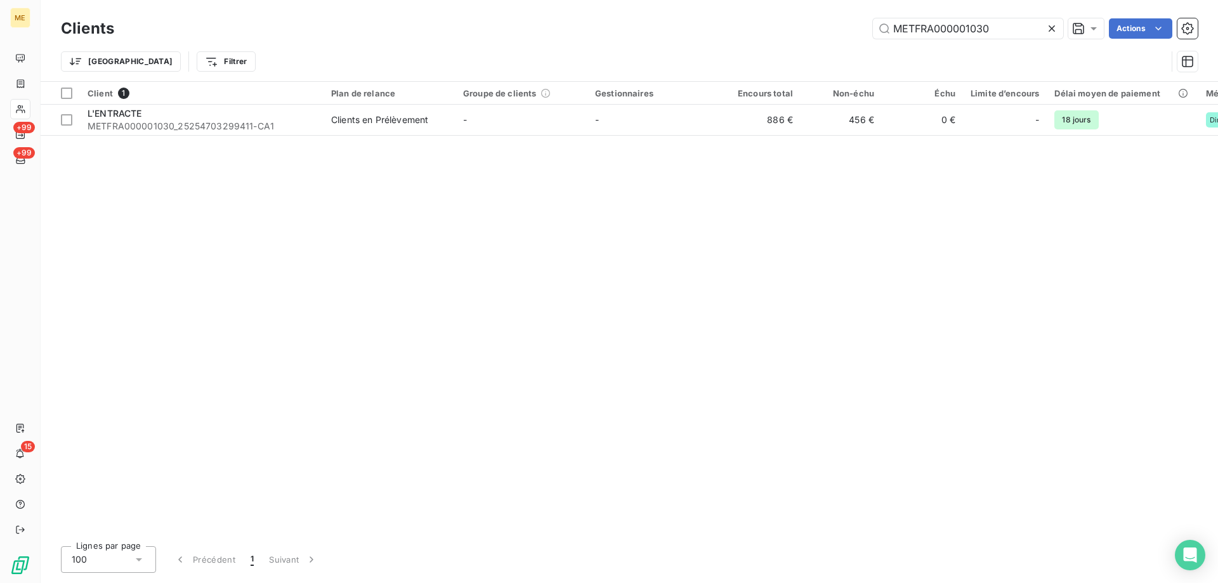
click at [903, 42] on div "Trier Filtrer" at bounding box center [629, 61] width 1137 height 39
click at [919, 32] on input "METFRA000001030" at bounding box center [968, 28] width 190 height 20
paste input "1292"
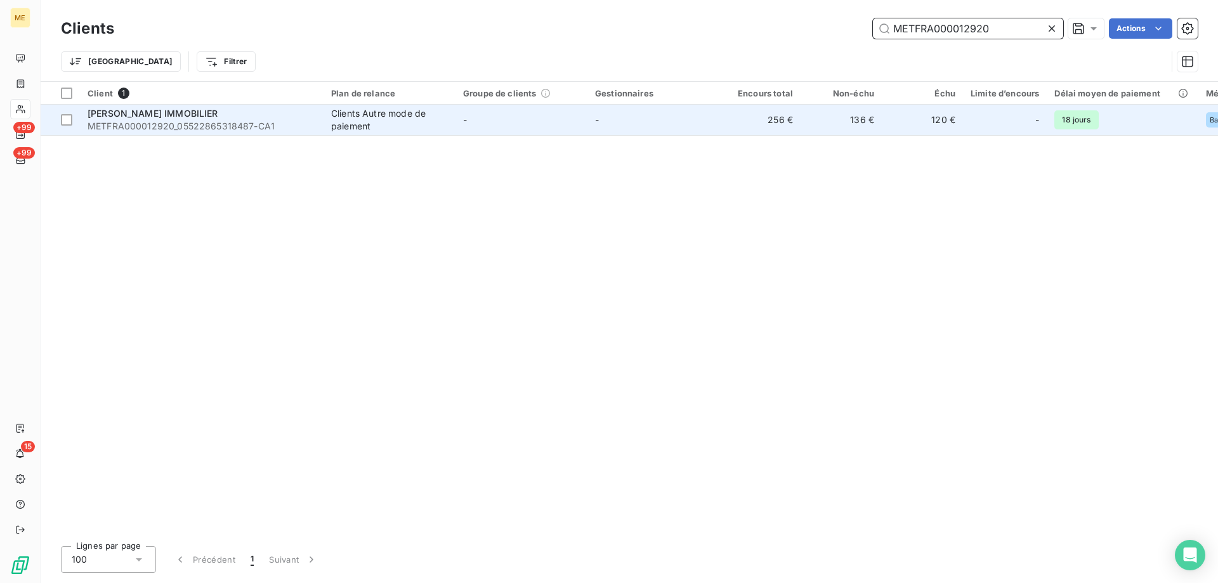
type input "METFRA000012920"
click at [202, 119] on div "[PERSON_NAME] IMMOBILIER" at bounding box center [202, 113] width 228 height 13
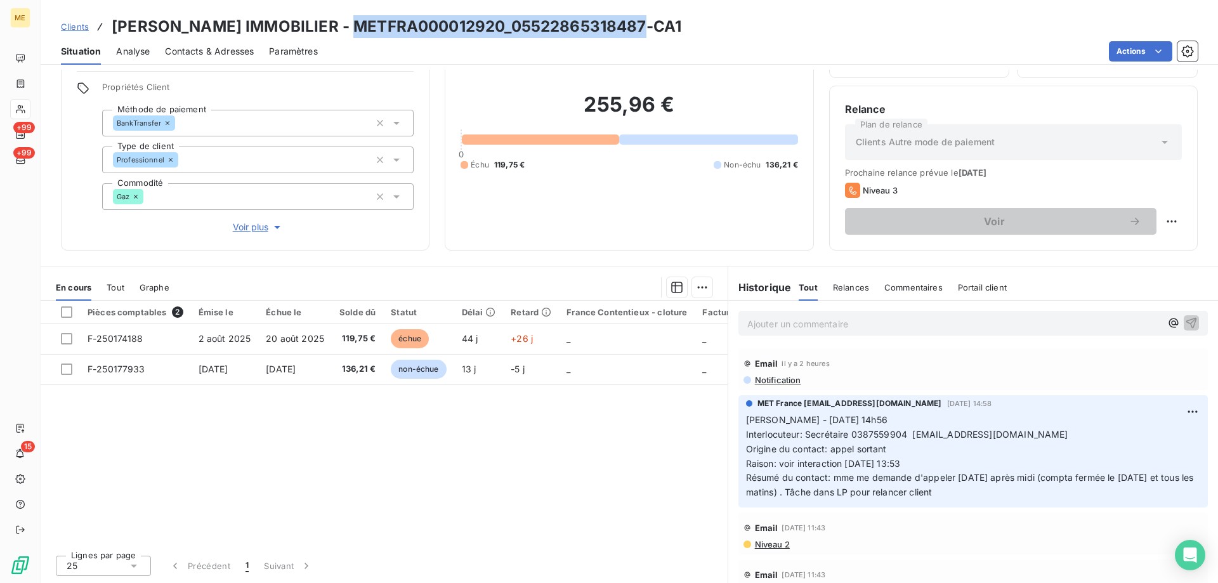
copy h3 "METFRA000012920_05522865318487"
drag, startPoint x: 342, startPoint y: 32, endPoint x: 560, endPoint y: 4, distance: 219.4
click at [626, 23] on h3 "[PERSON_NAME] IMMOBILIER - METFRA000012920_05522865318487-CA1" at bounding box center [397, 26] width 570 height 23
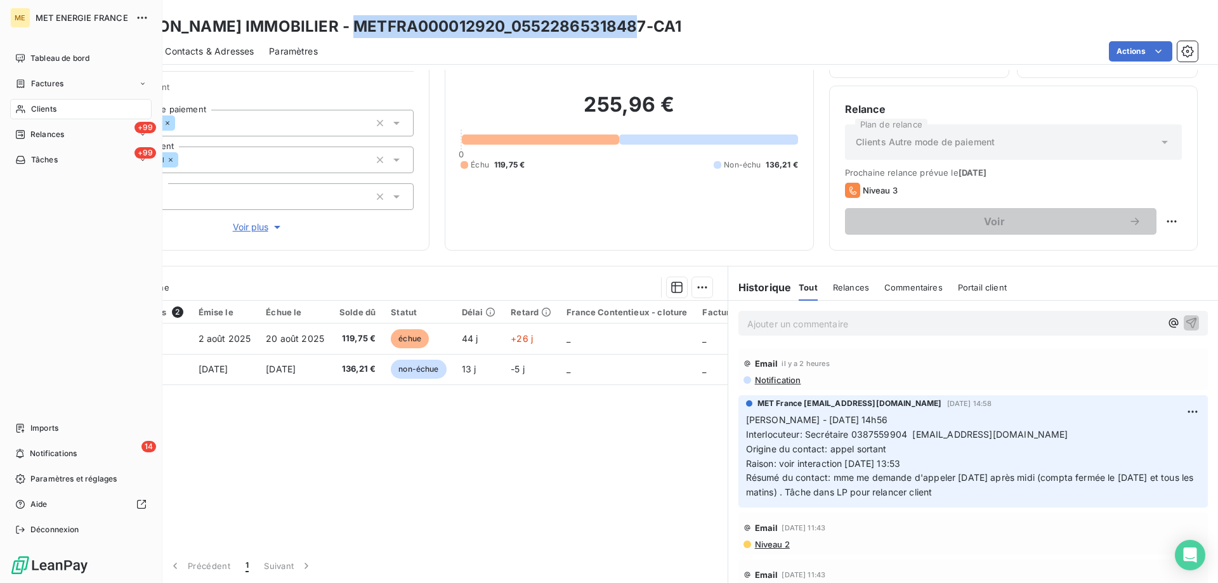
click at [60, 116] on div "Clients" at bounding box center [81, 109] width 142 height 20
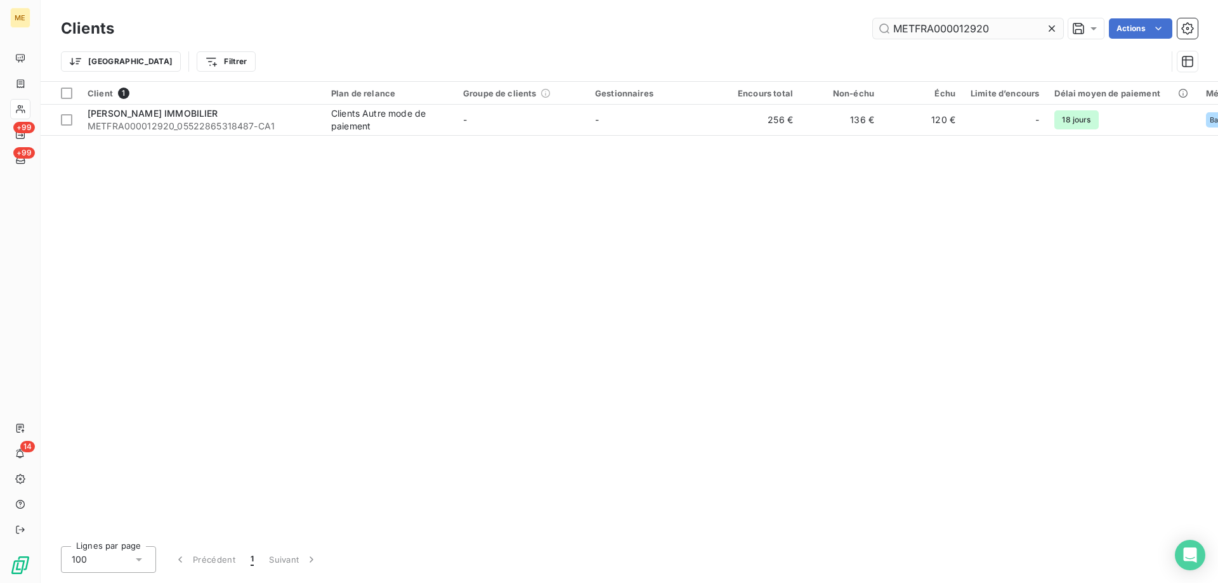
click at [967, 32] on input "METFRA000012920" at bounding box center [968, 28] width 190 height 20
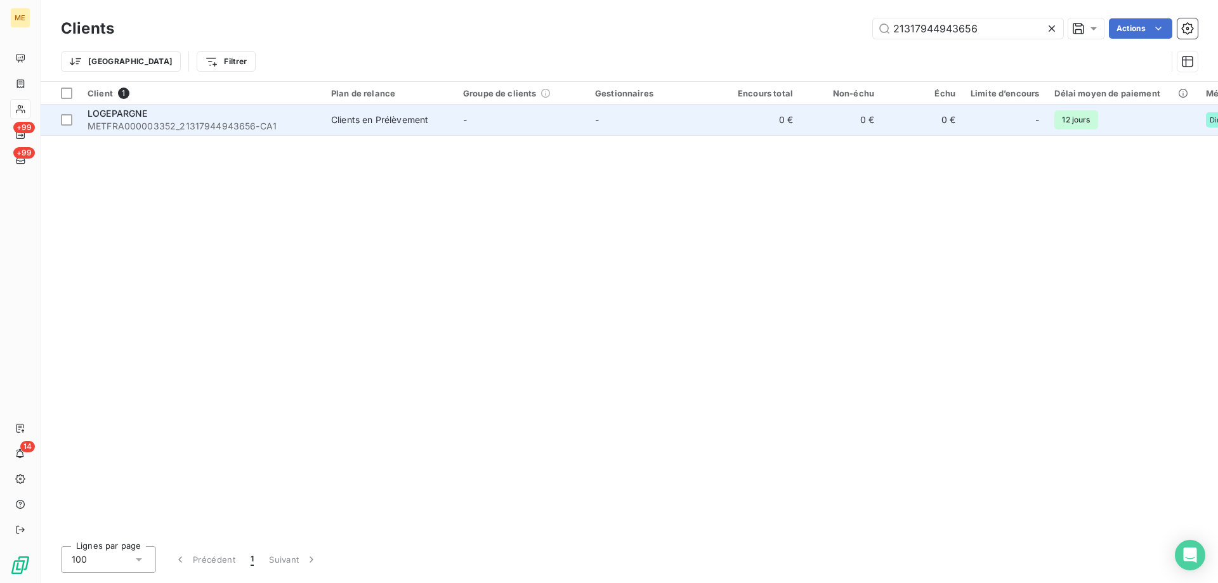
type input "21317944943656"
click at [197, 120] on span "METFRA000003352_21317944943656-CA1" at bounding box center [202, 126] width 228 height 13
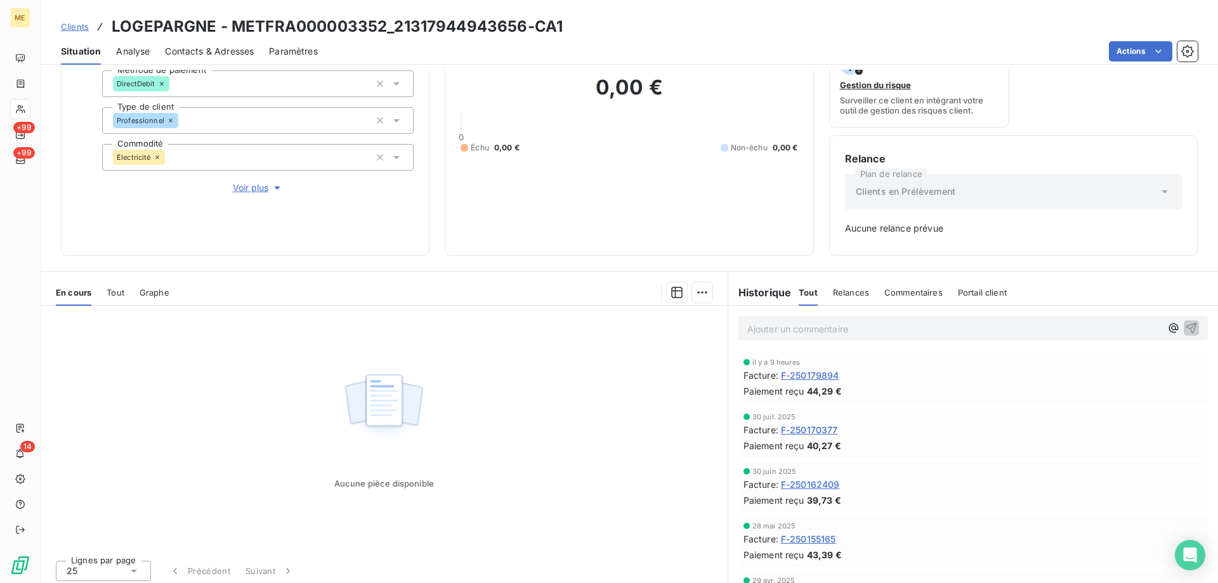
scroll to position [125, 0]
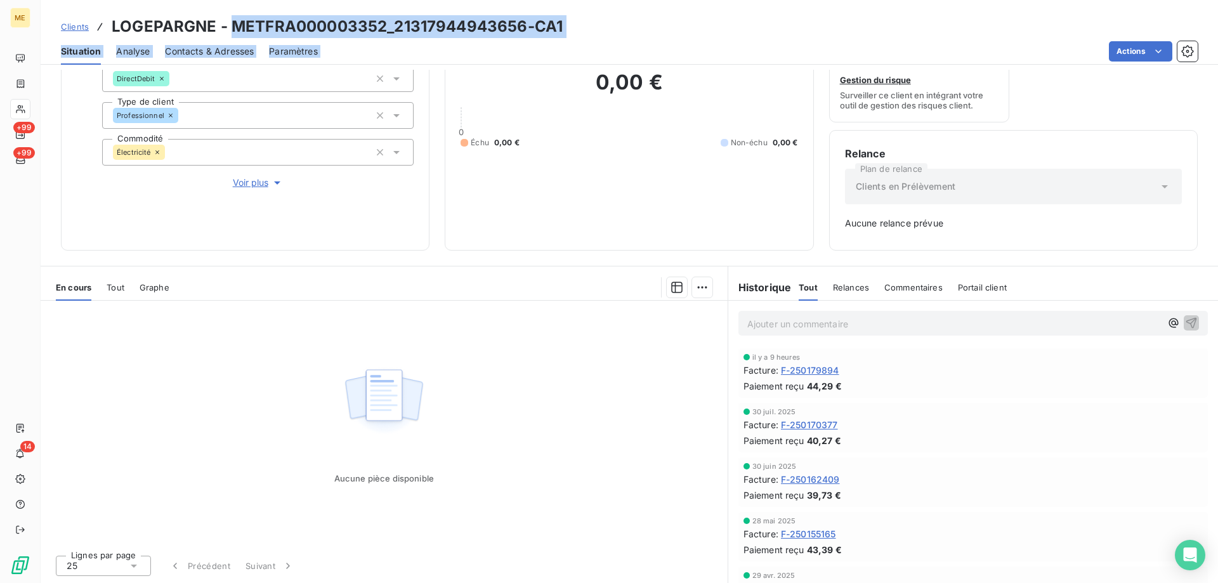
drag, startPoint x: 230, startPoint y: 20, endPoint x: 430, endPoint y: 41, distance: 201.6
click at [430, 41] on div "Clients LOGEPARGNE - METFRA000003352_21317944943656-CA1 Situation Analyse Conta…" at bounding box center [630, 32] width 1178 height 65
click at [406, 34] on h3 "LOGEPARGNE - METFRA000003352_21317944943656-CA1" at bounding box center [337, 26] width 451 height 23
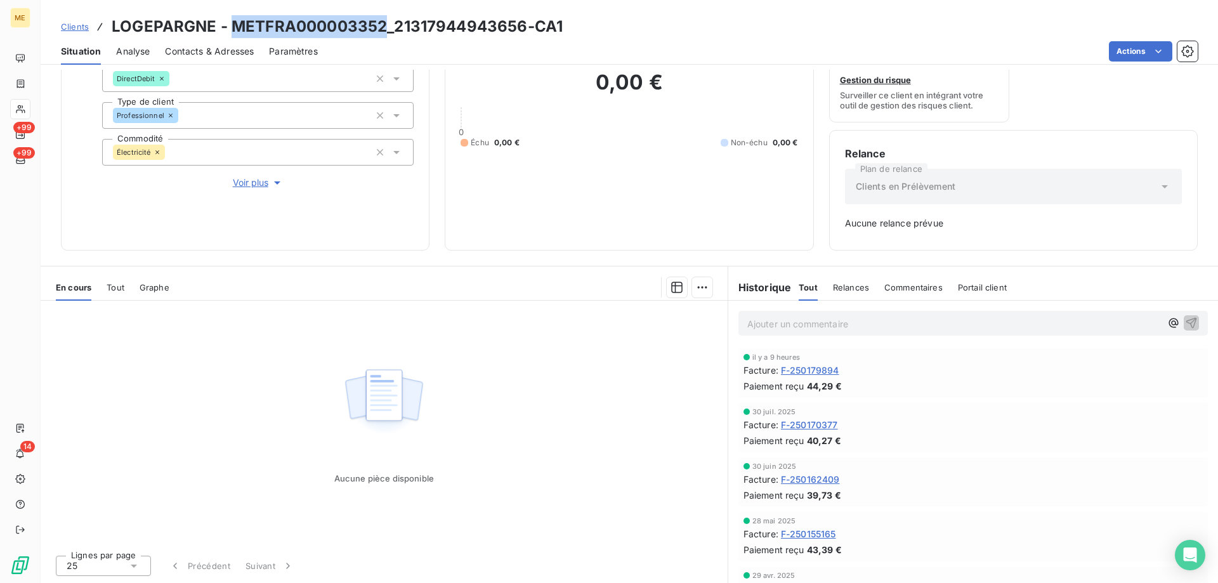
copy h3 "METFRA000003352"
drag, startPoint x: 384, startPoint y: 24, endPoint x: 710, endPoint y: 20, distance: 326.2
click at [240, 36] on h3 "LOGEPARGNE - METFRA000003352_21317944943656-CA1" at bounding box center [337, 26] width 451 height 23
click at [409, 77] on div "DirectDebit" at bounding box center [258, 78] width 312 height 27
copy h3 "METFRA000003352"
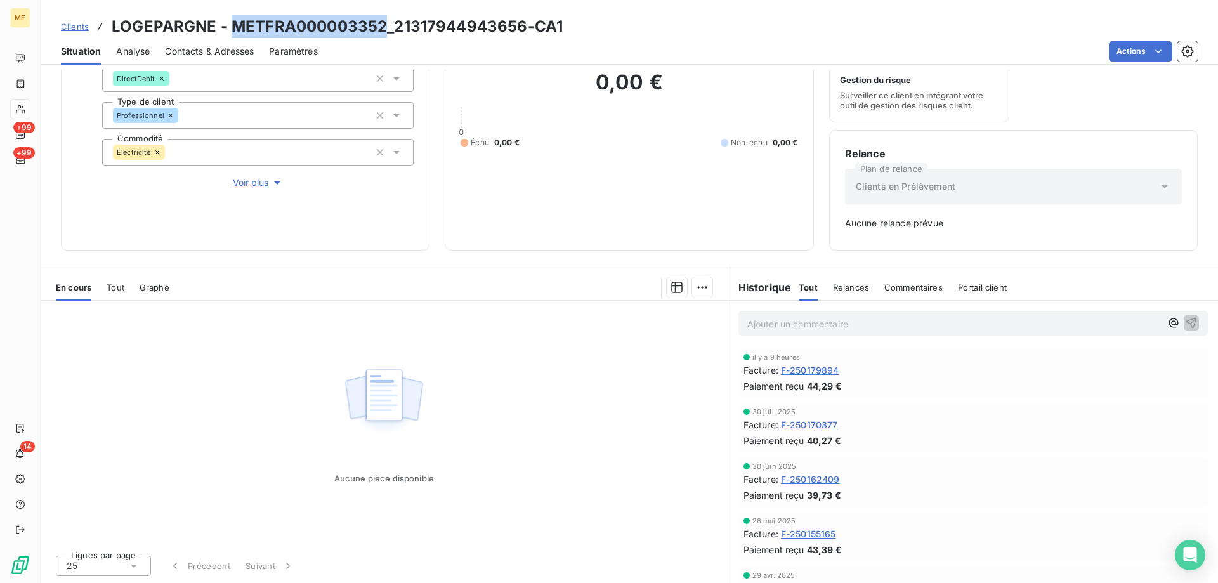
drag, startPoint x: 381, startPoint y: 25, endPoint x: 233, endPoint y: 24, distance: 148.5
click at [233, 24] on h3 "LOGEPARGNE - METFRA000003352_21317944943656-CA1" at bounding box center [337, 26] width 451 height 23
click at [381, 29] on h3 "LOGEPARGNE - METFRA000003352_21317944943656-CA1" at bounding box center [337, 26] width 451 height 23
copy h3 "METFRA000003352"
drag, startPoint x: 386, startPoint y: 23, endPoint x: 234, endPoint y: 27, distance: 153.0
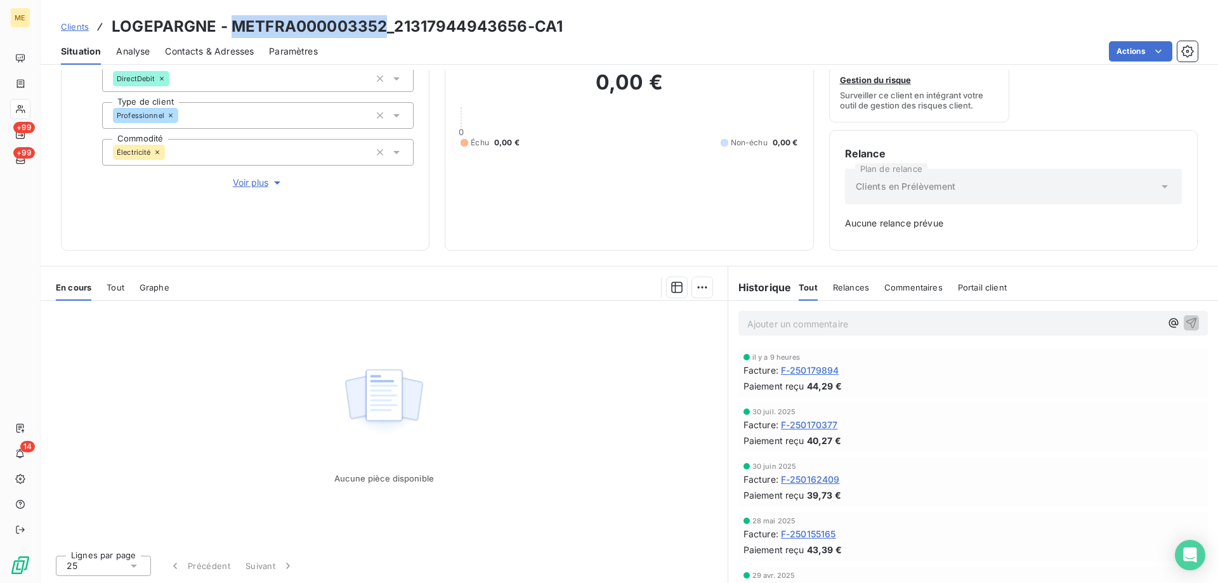
click at [234, 27] on h3 "LOGEPARGNE - METFRA000003352_21317944943656-CA1" at bounding box center [337, 26] width 451 height 23
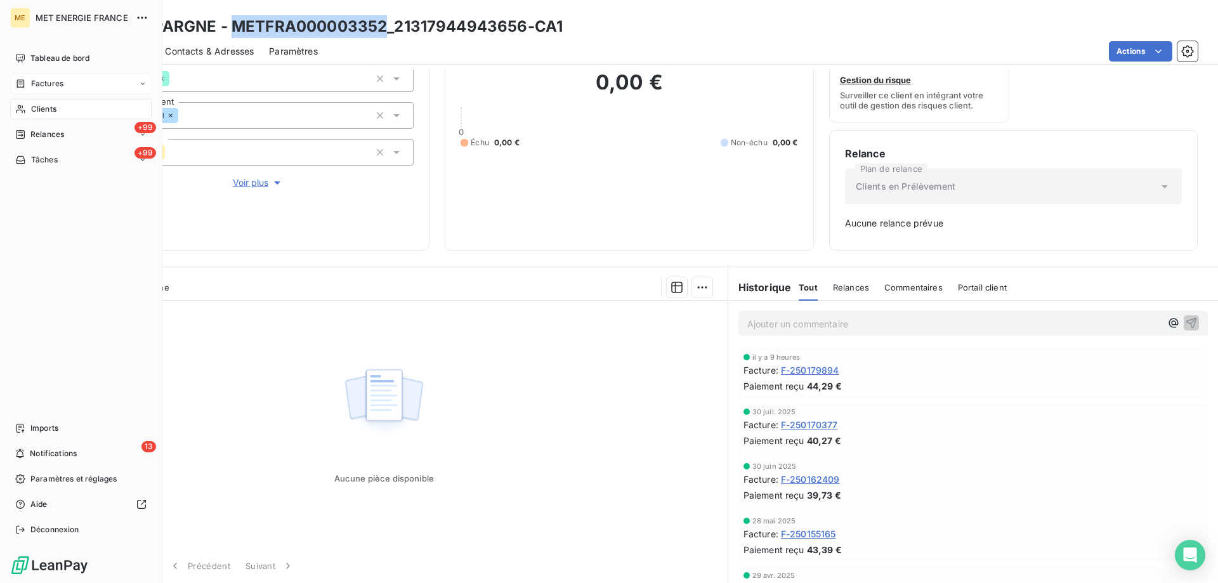
click at [70, 91] on div "Factures" at bounding box center [81, 84] width 142 height 20
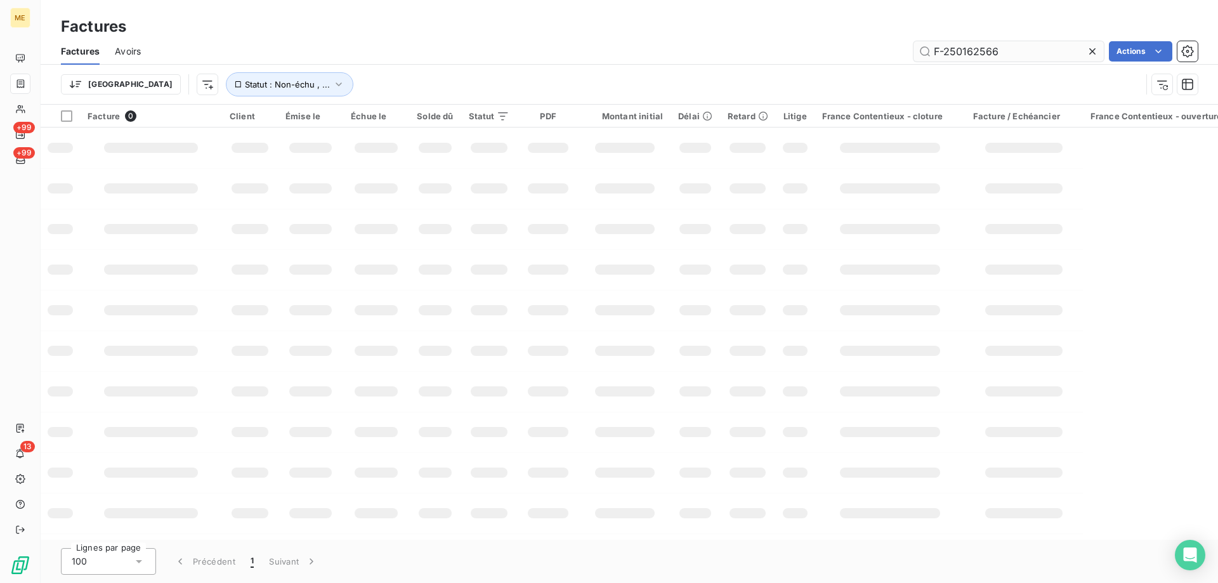
click at [993, 42] on input "F-250162566" at bounding box center [1009, 51] width 190 height 20
click at [982, 48] on input "F-250162566" at bounding box center [1009, 51] width 190 height 20
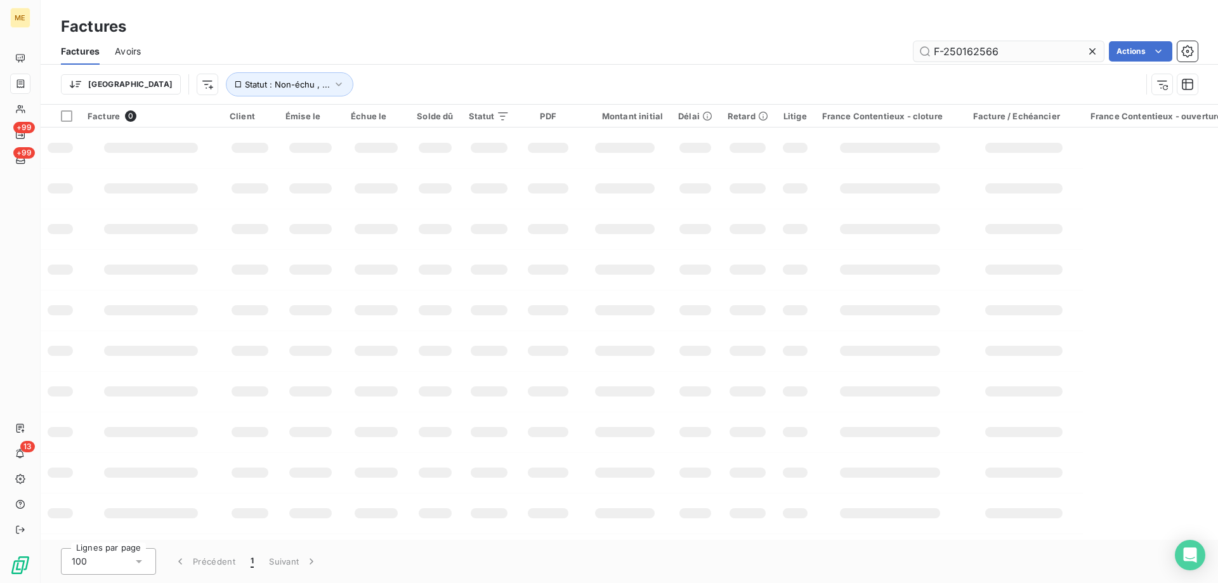
click at [982, 48] on input "F-250162566" at bounding box center [1009, 51] width 190 height 20
type input "F-250159716"
click at [308, 243] on td at bounding box center [310, 229] width 65 height 41
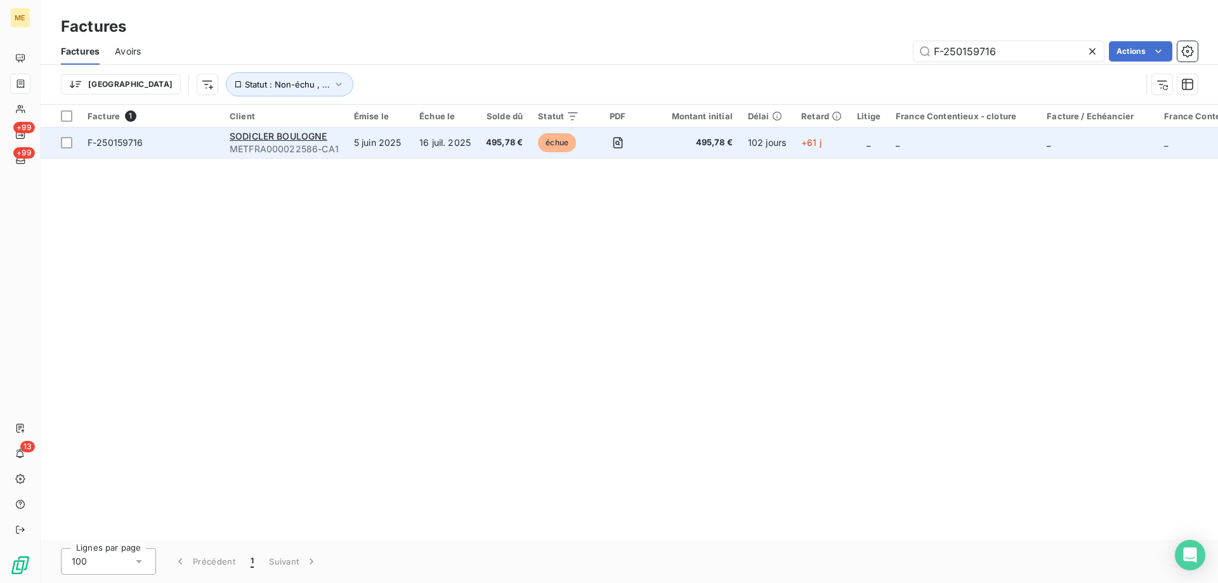
click at [204, 139] on span "F-250159716" at bounding box center [151, 142] width 127 height 13
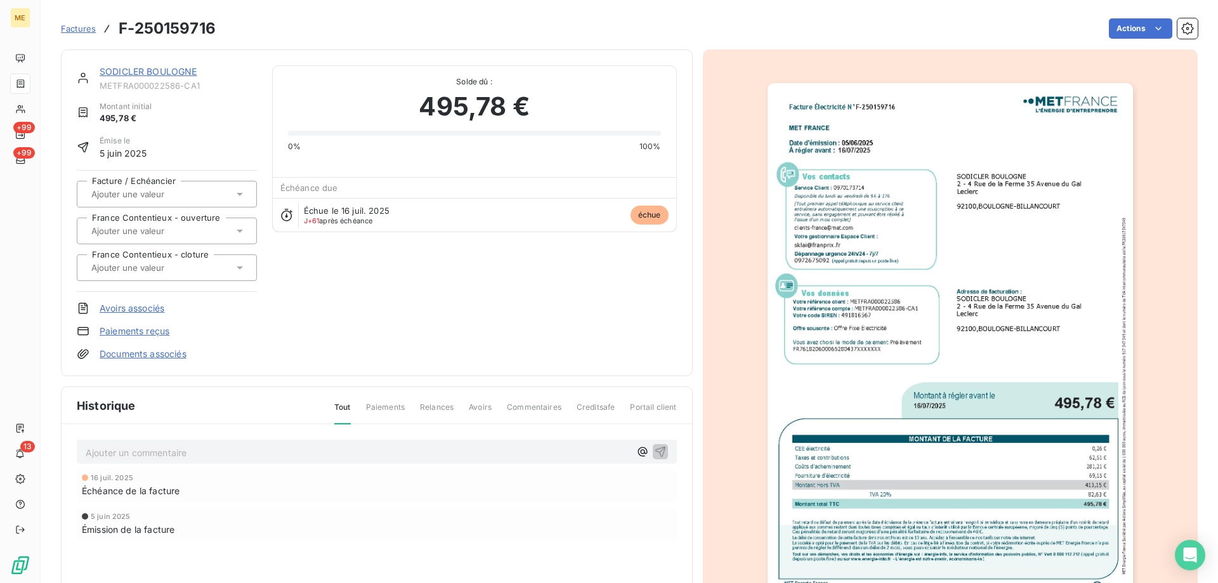
click at [876, 399] on img "button" at bounding box center [951, 341] width 366 height 517
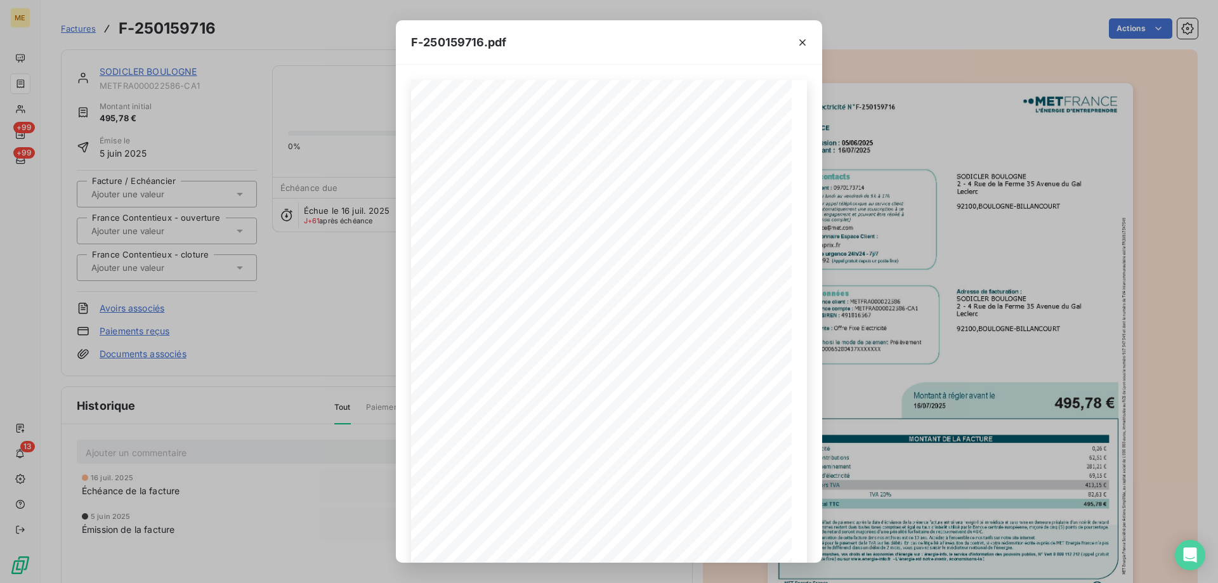
click at [660, 342] on span "92100,[GEOGRAPHIC_DATA]" at bounding box center [661, 343] width 90 height 6
click at [689, 536] on div at bounding box center [609, 539] width 396 height 17
click at [653, 541] on icon "button" at bounding box center [656, 541] width 13 height 13
